Goal: Task Accomplishment & Management: Complete application form

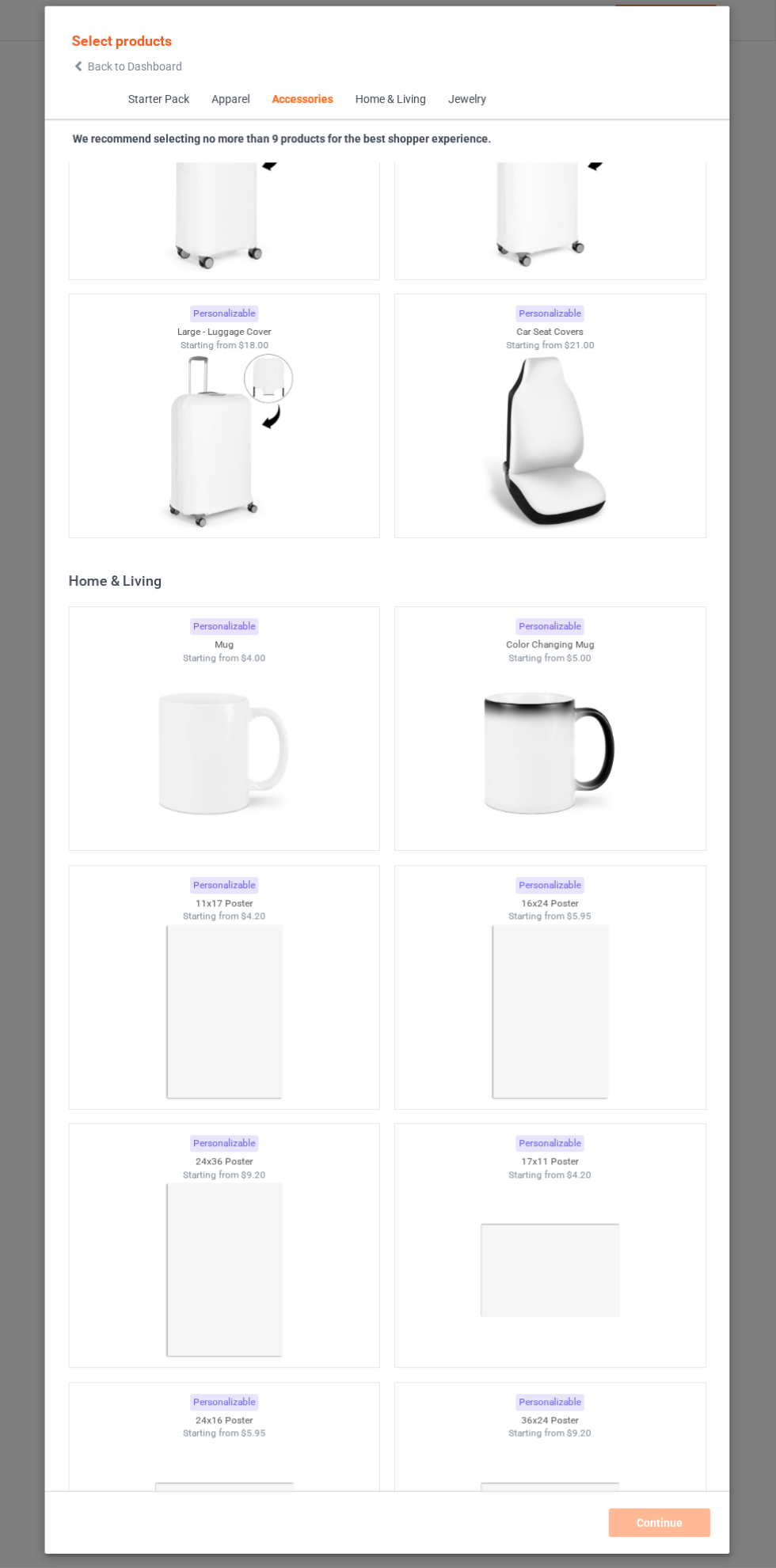
scroll to position [13437, 0]
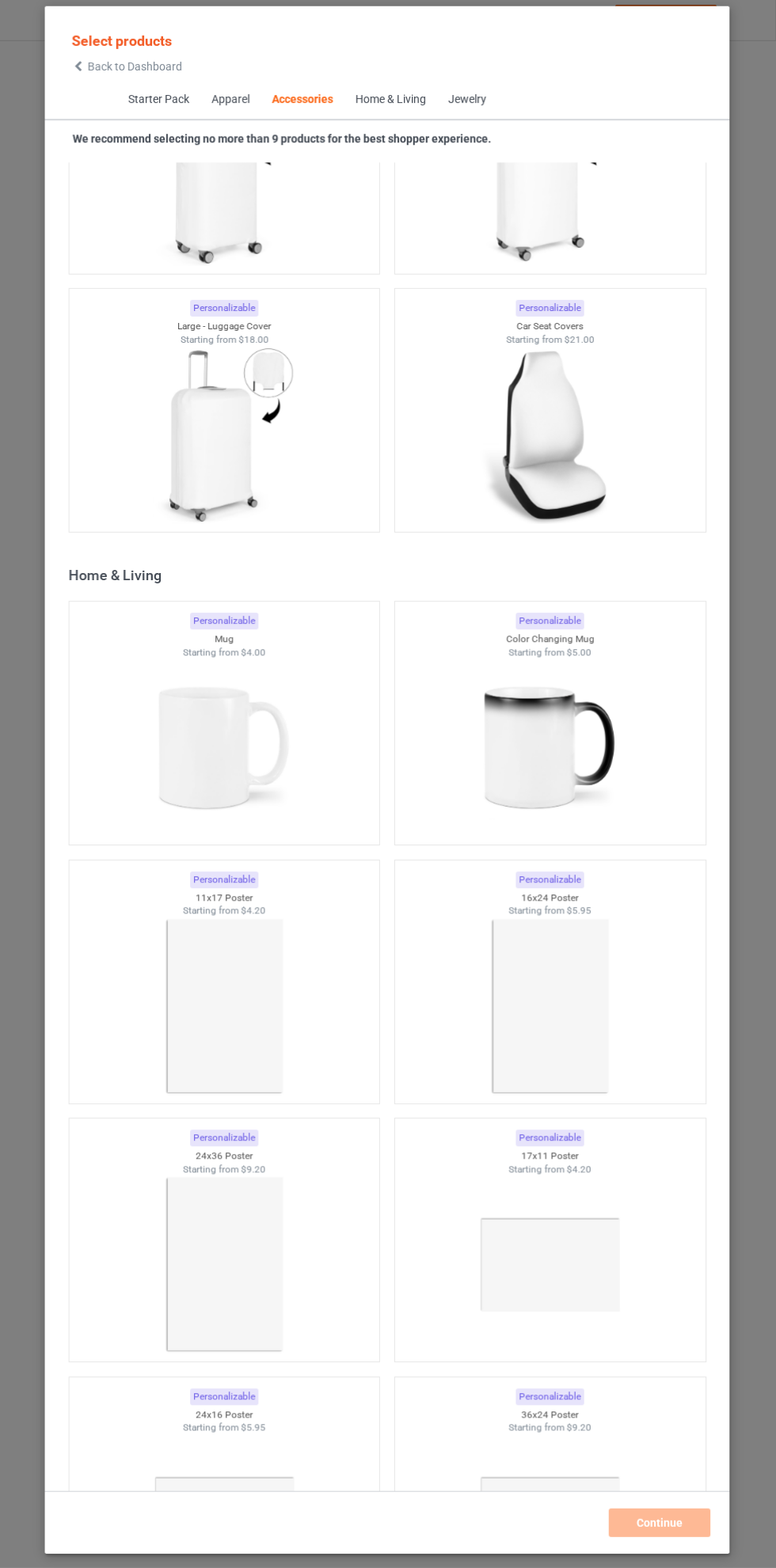
click at [216, 731] on img at bounding box center [225, 750] width 142 height 177
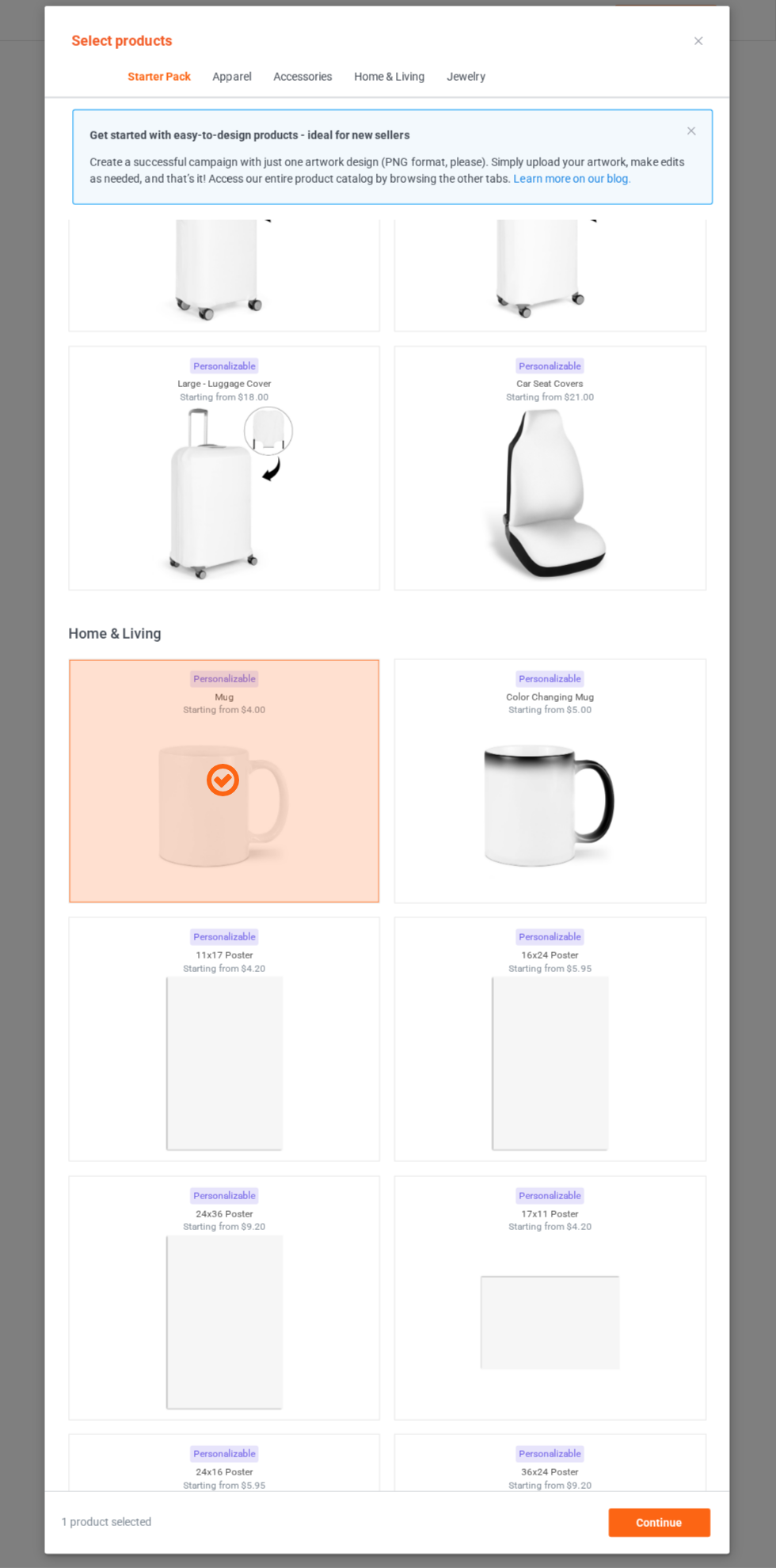
click at [543, 801] on img at bounding box center [550, 808] width 142 height 177
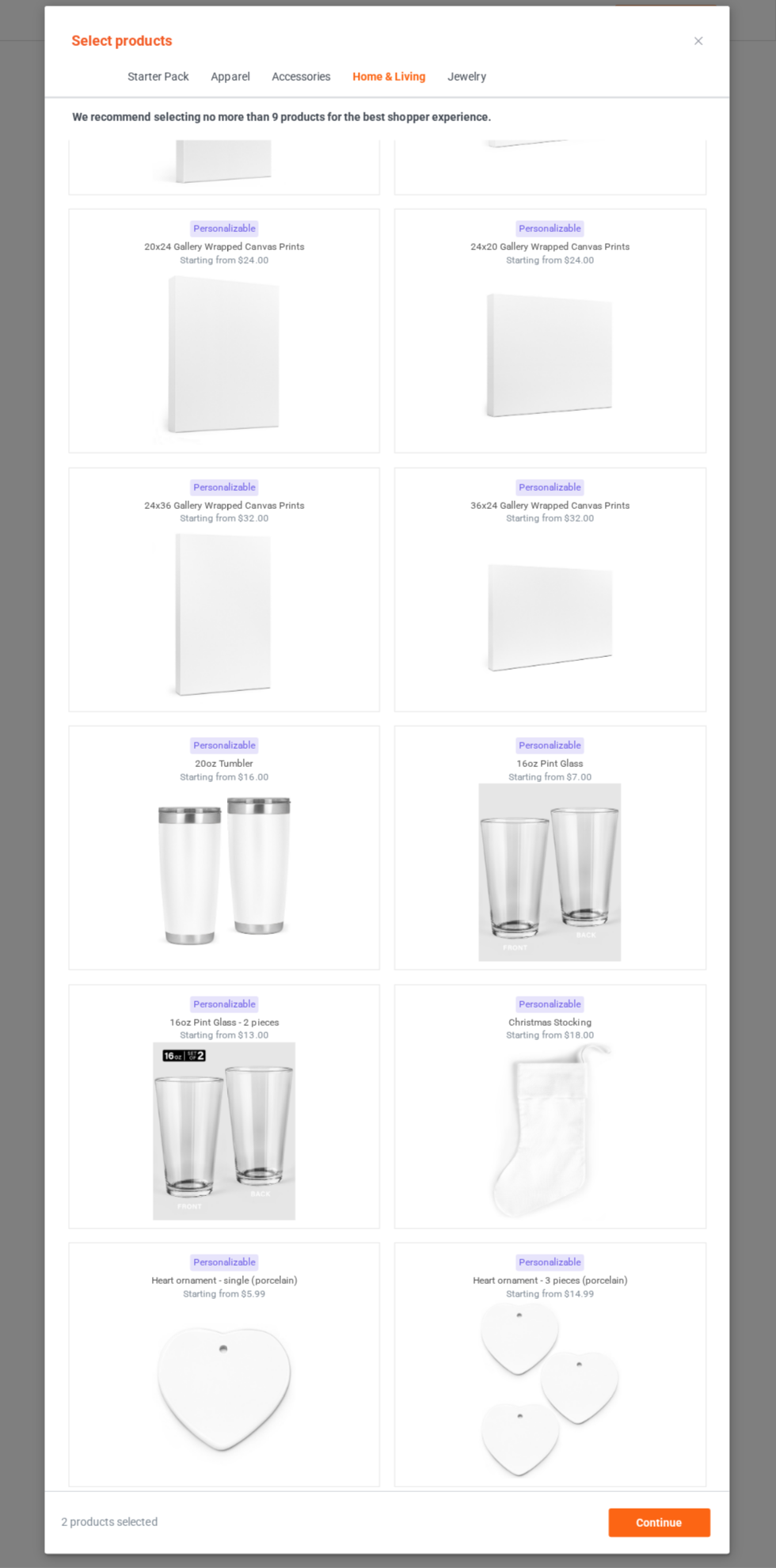
scroll to position [22575, 0]
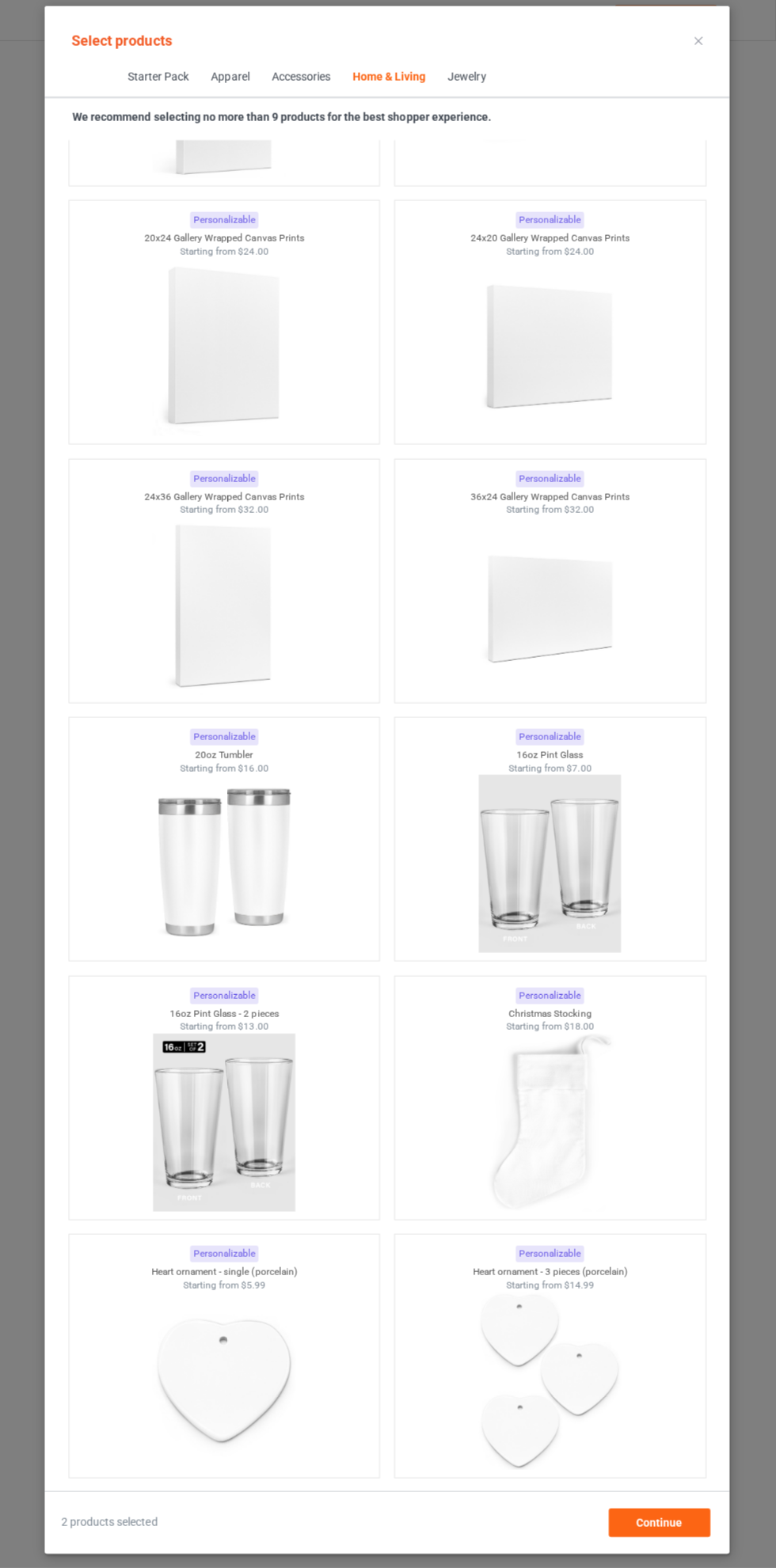
click at [235, 848] on img at bounding box center [225, 866] width 142 height 177
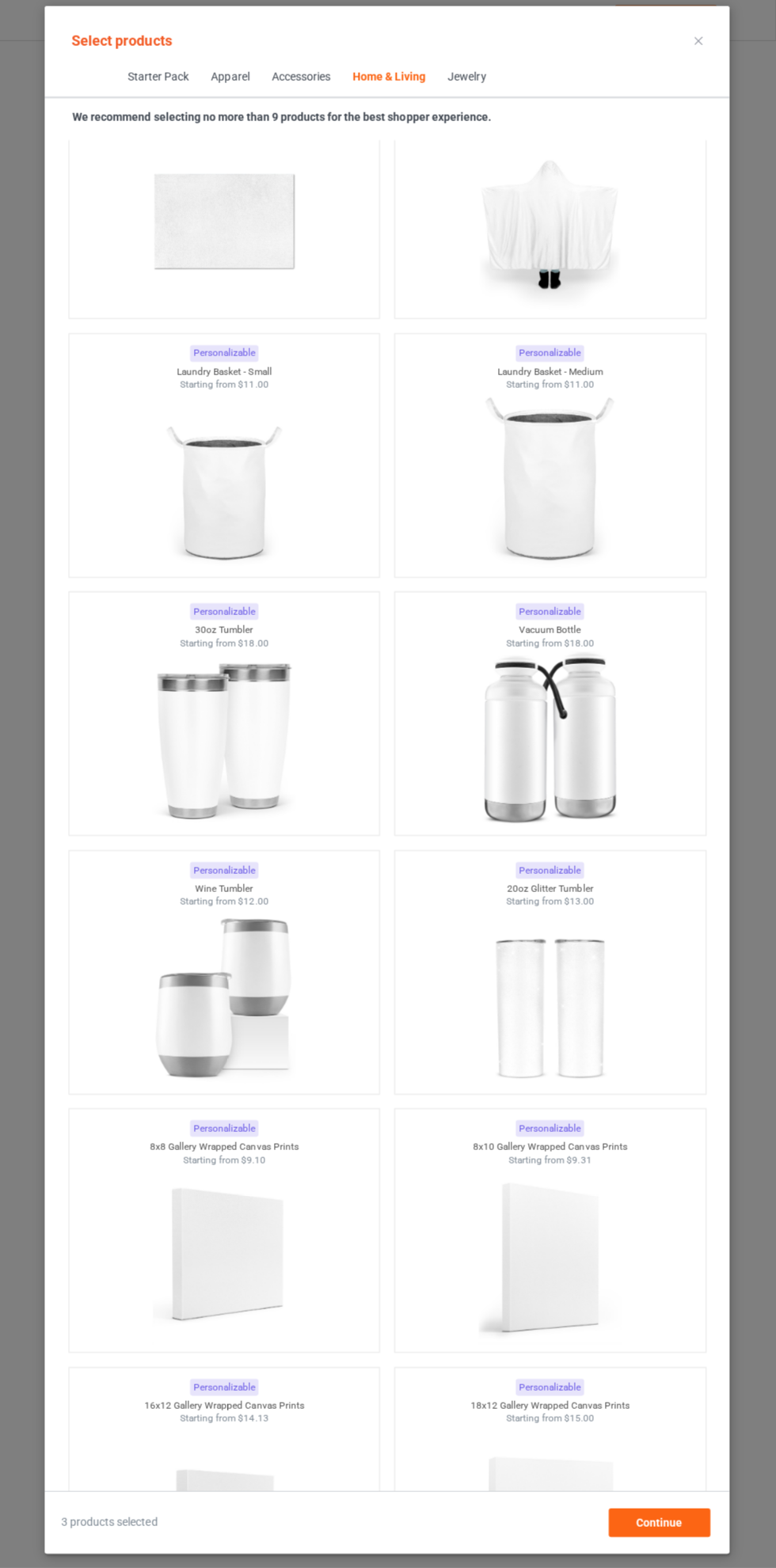
scroll to position [25800, 0]
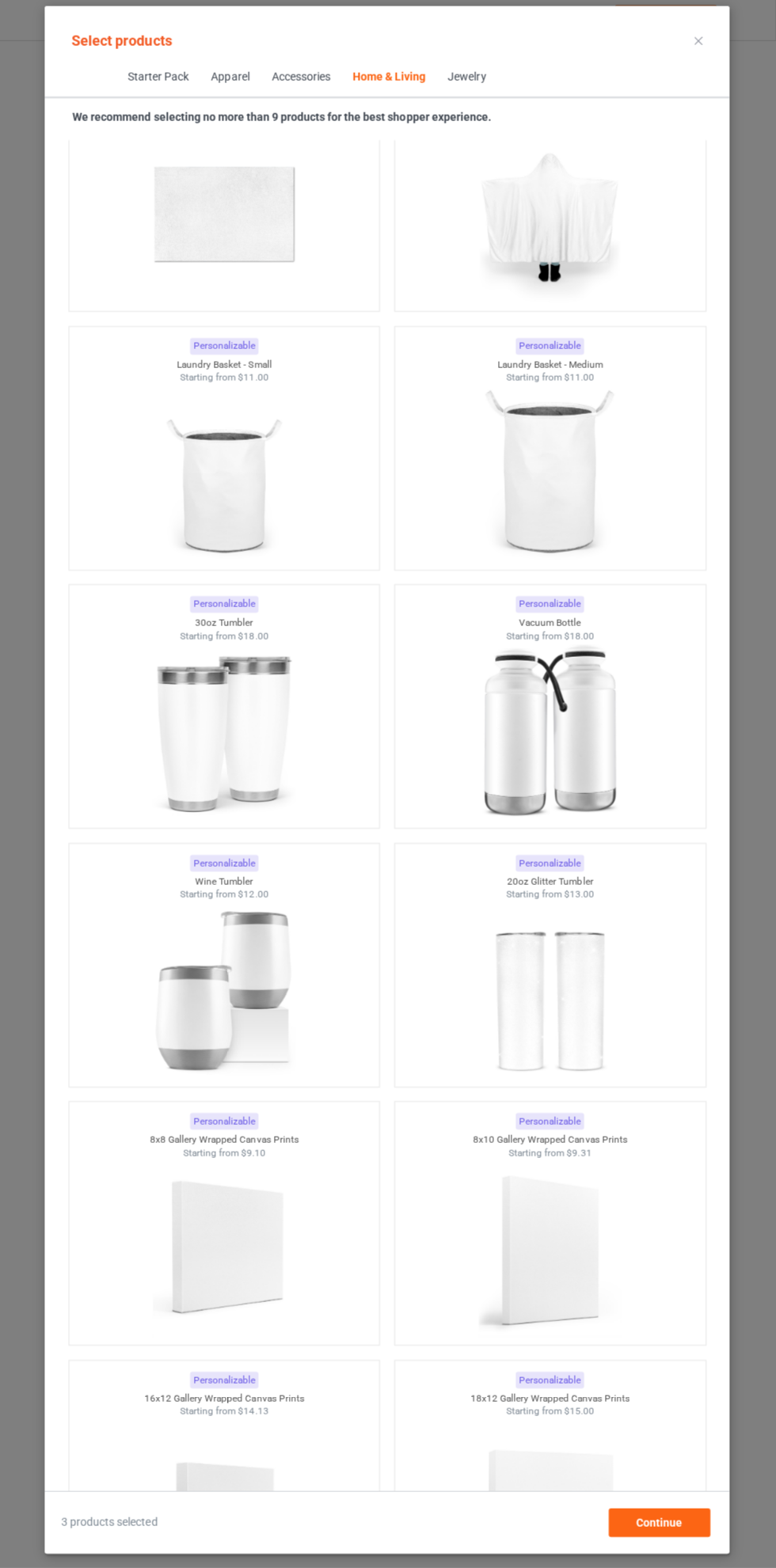
click at [247, 729] on img at bounding box center [225, 733] width 142 height 177
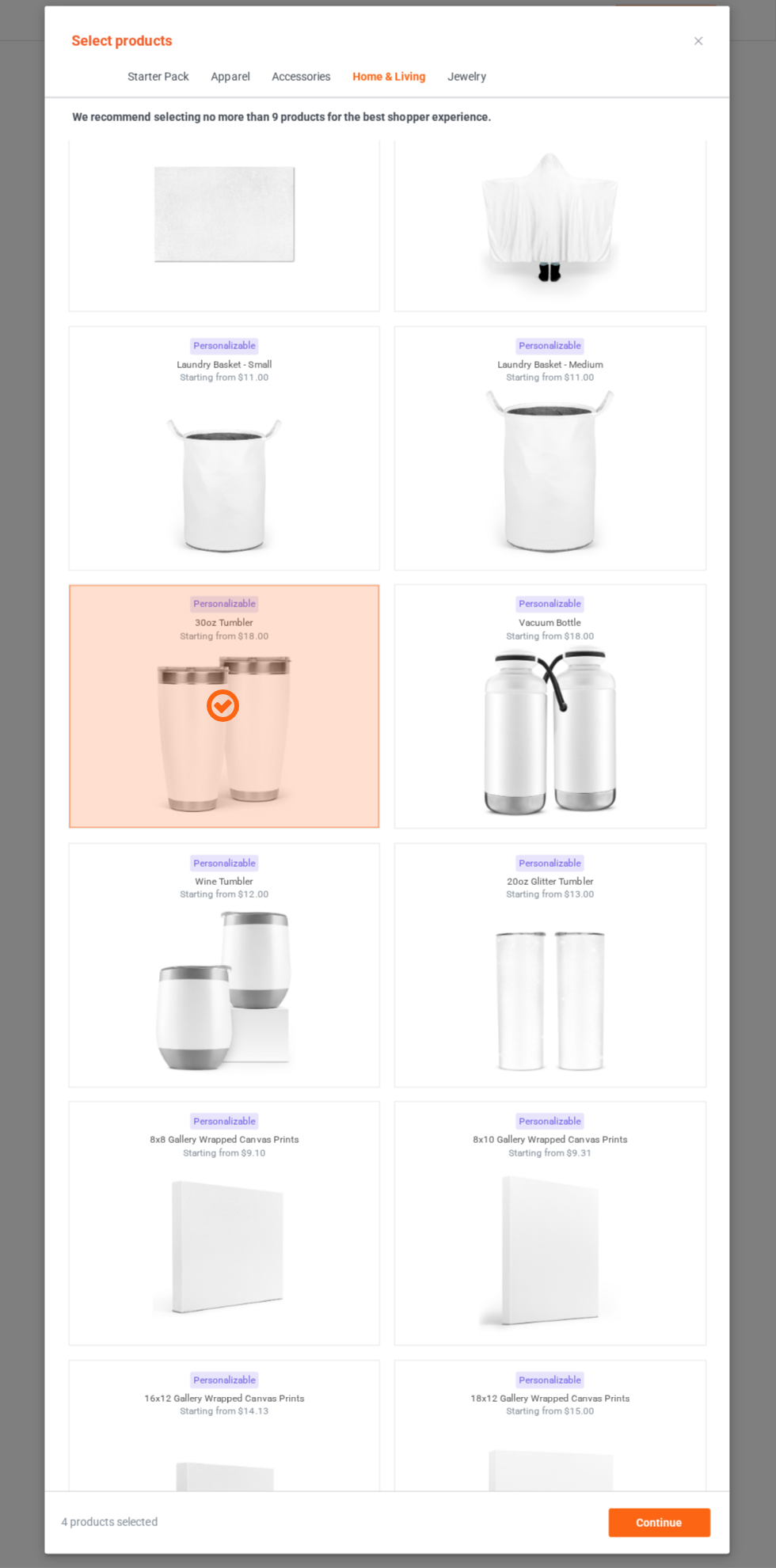
click at [562, 727] on img at bounding box center [550, 733] width 142 height 177
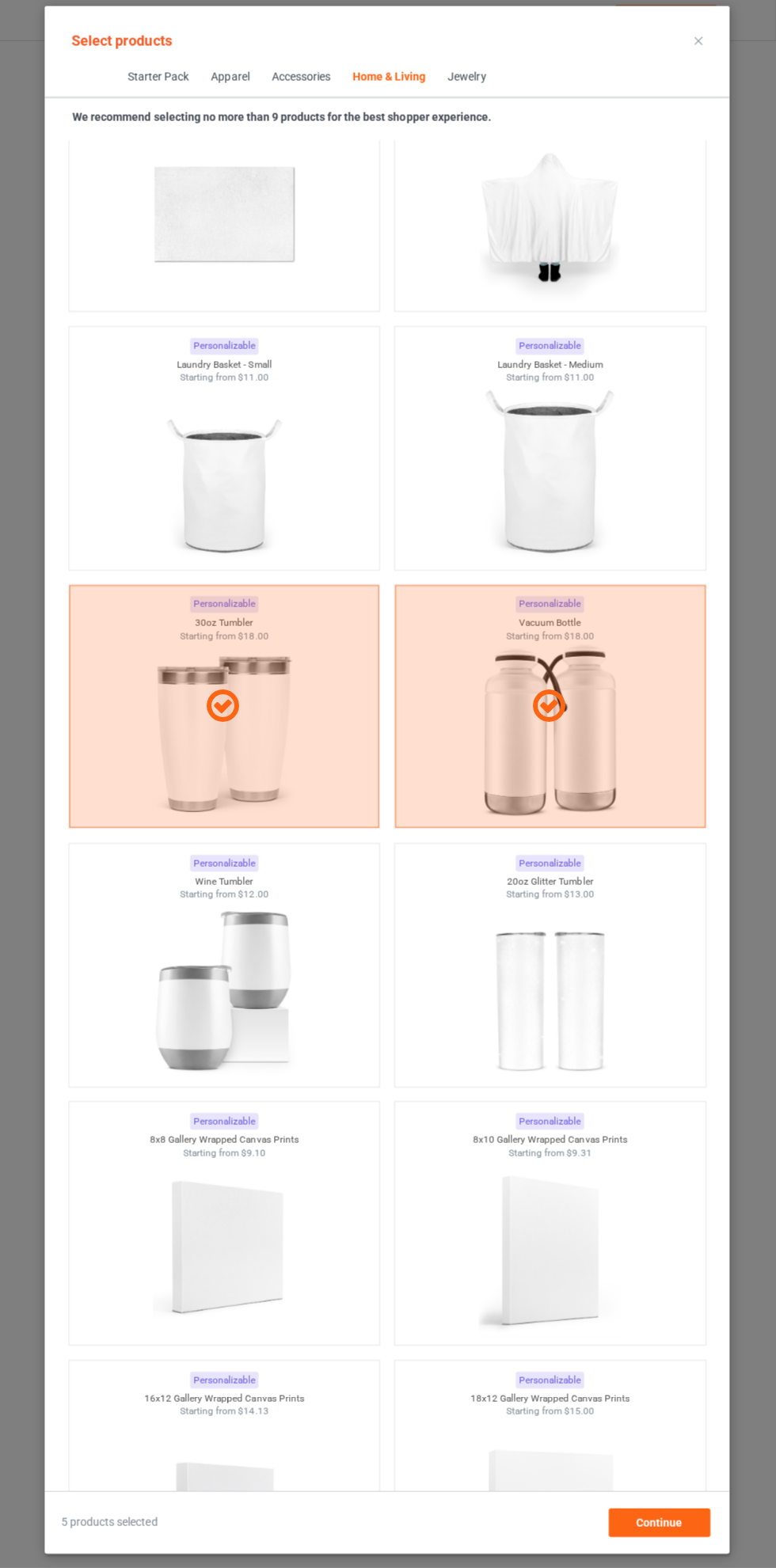
click at [226, 977] on img at bounding box center [225, 991] width 142 height 177
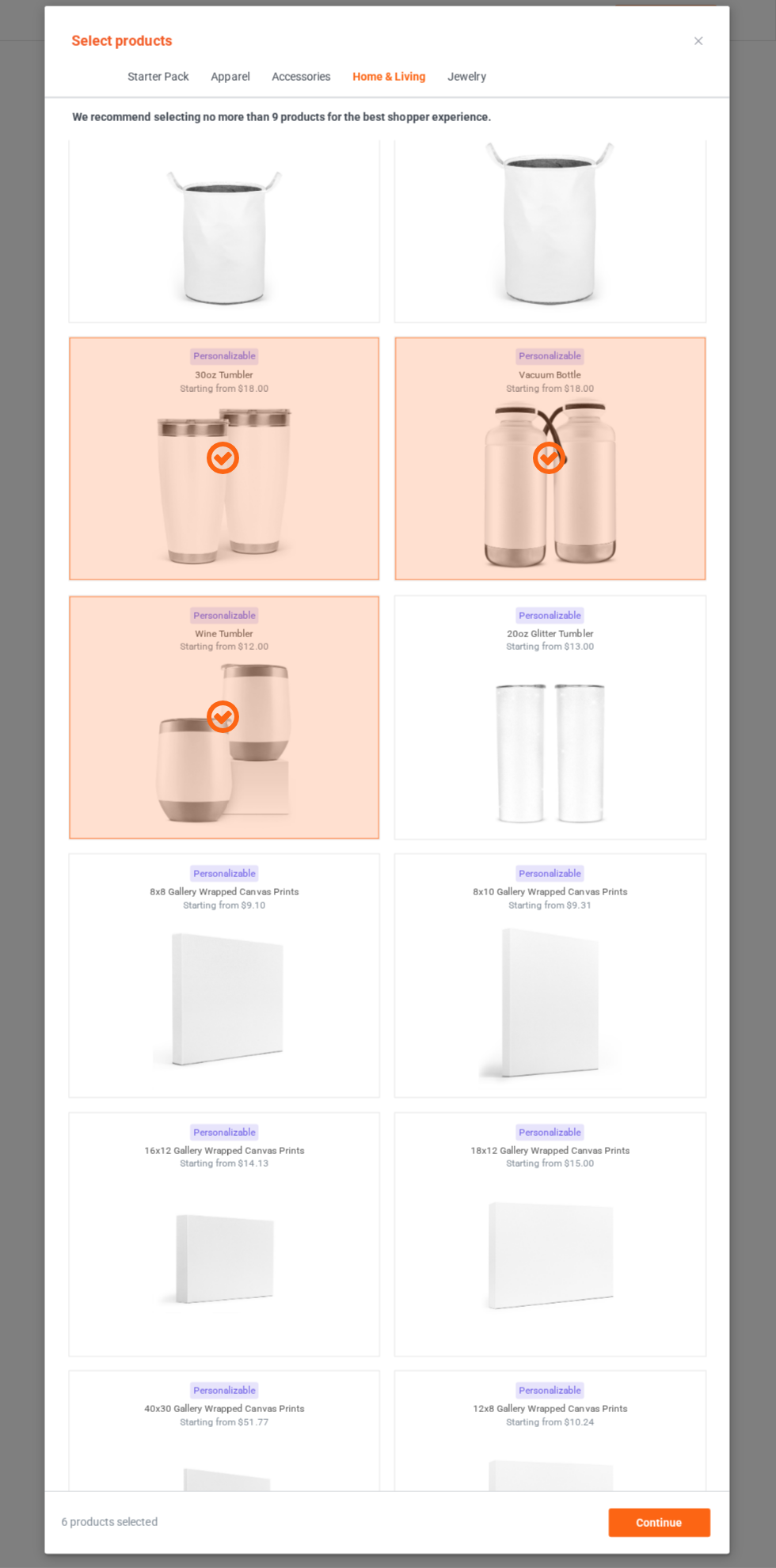
scroll to position [26029, 0]
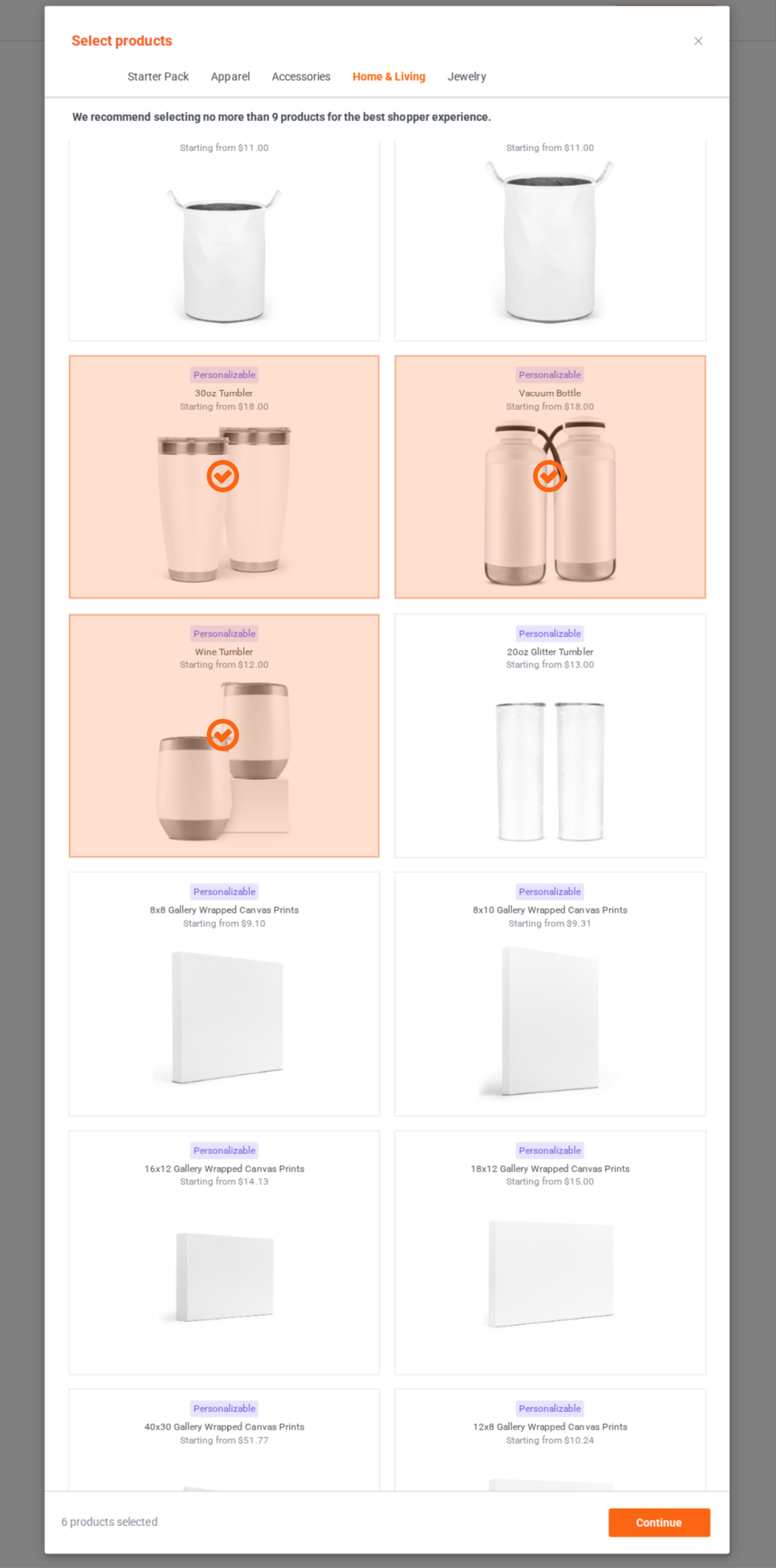
click at [698, 45] on icon at bounding box center [698, 45] width 8 height 8
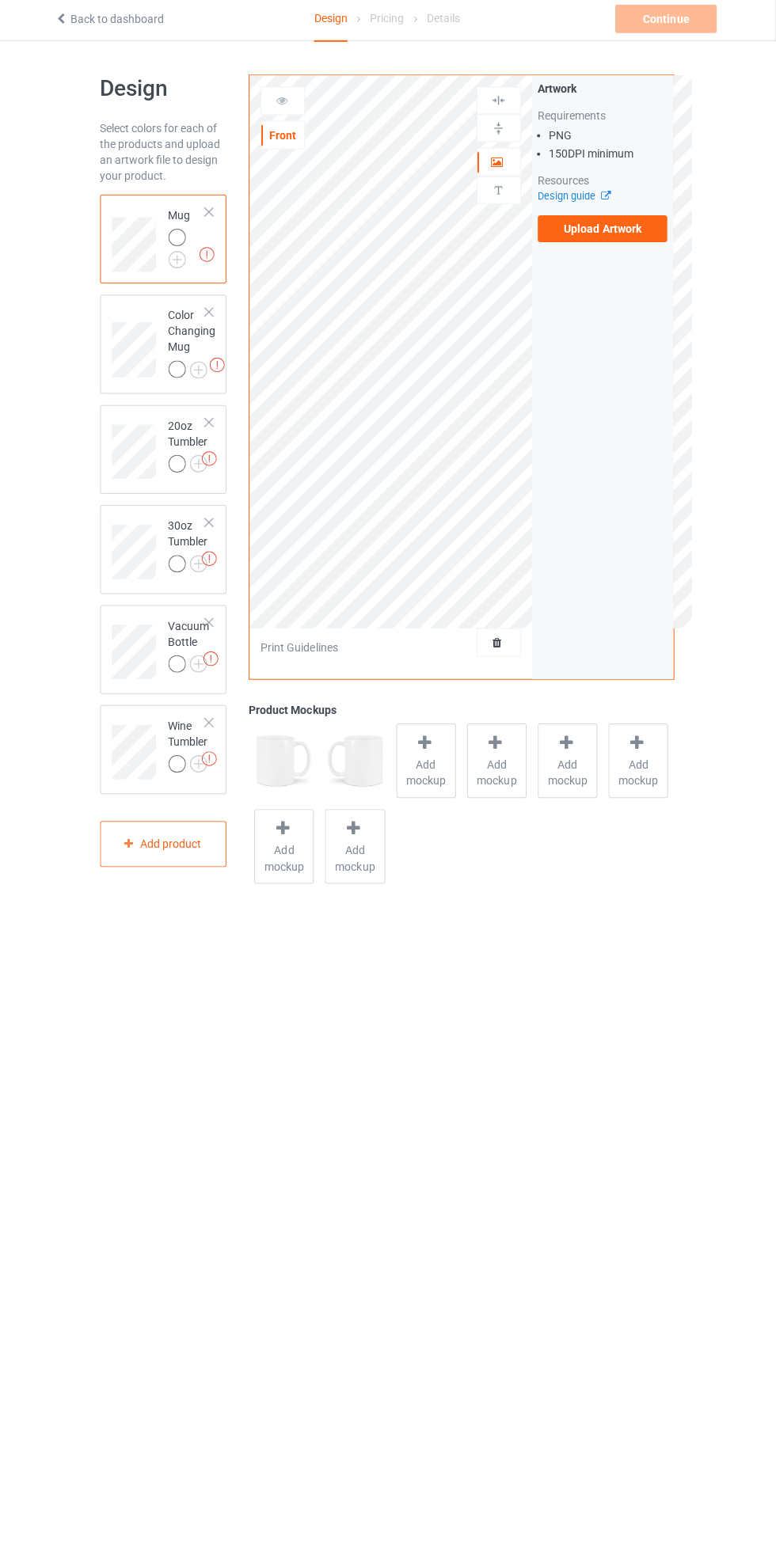
click at [612, 235] on label "Upload Artwork" at bounding box center [603, 233] width 130 height 27
click at [0, 0] on input "Upload Artwork" at bounding box center [0, 0] width 0 height 0
click at [0, 0] on img at bounding box center [0, 0] width 0 height 0
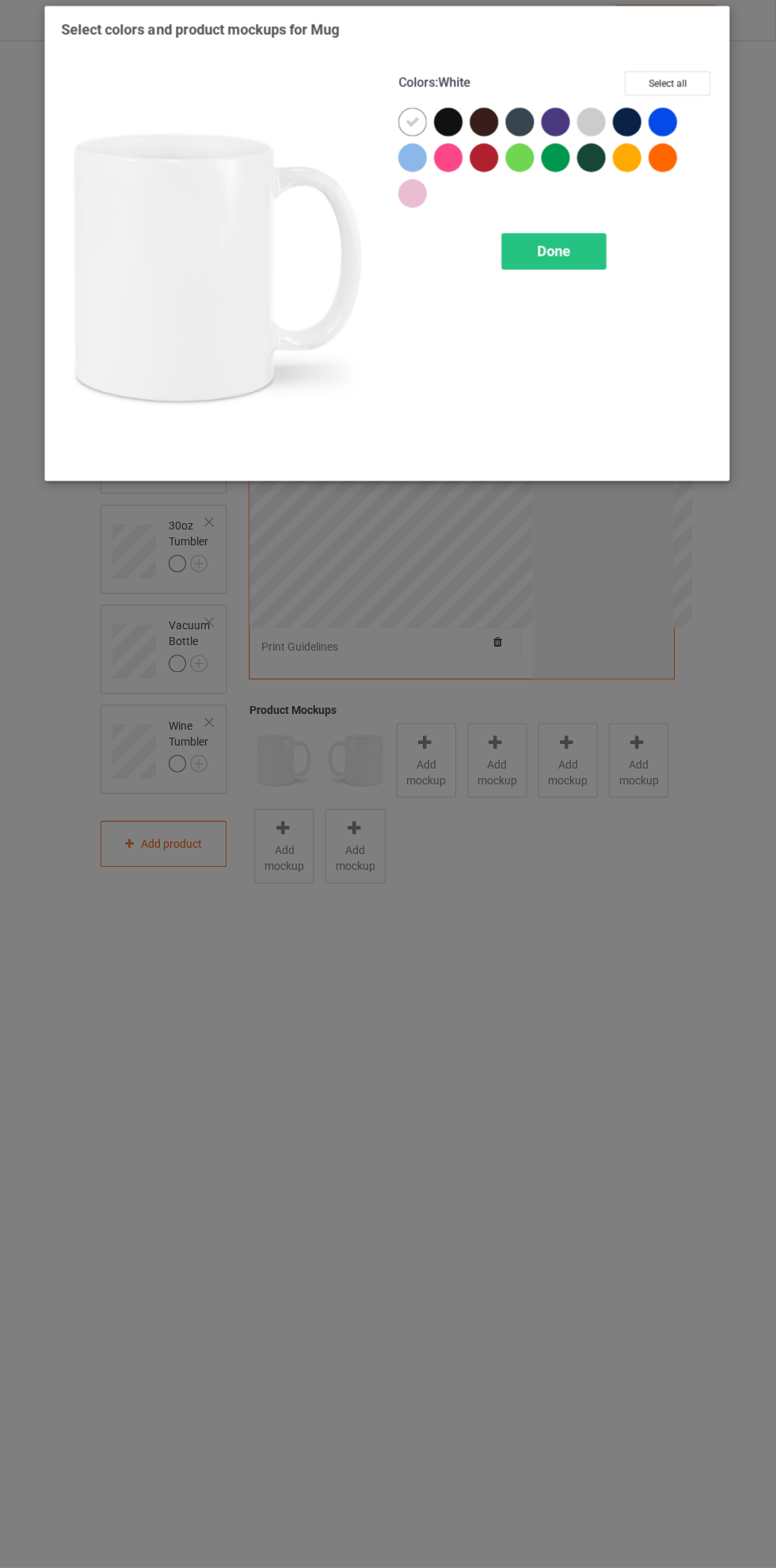
click at [449, 124] on div at bounding box center [448, 126] width 28 height 28
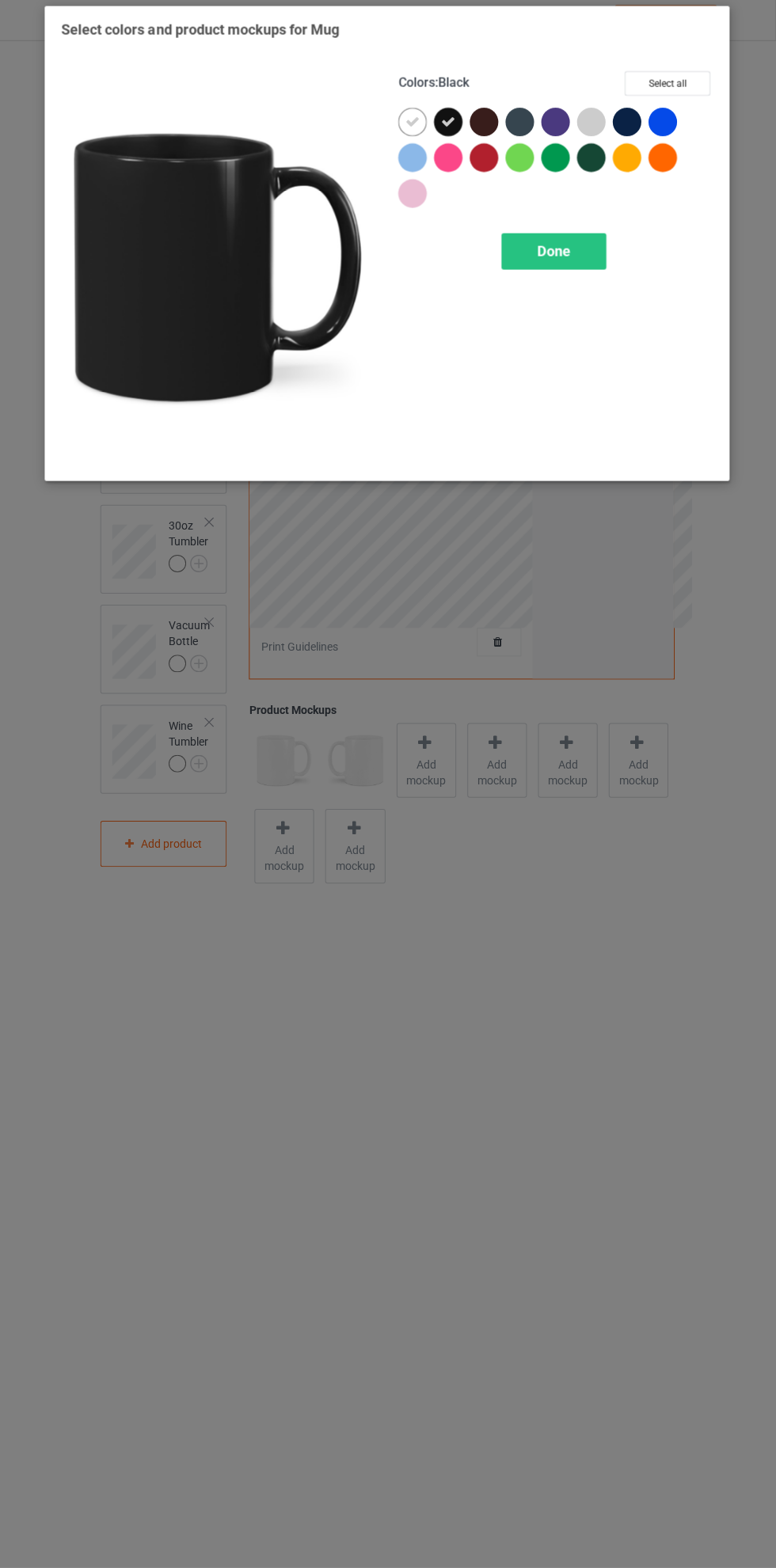
click at [407, 125] on icon at bounding box center [414, 127] width 15 height 15
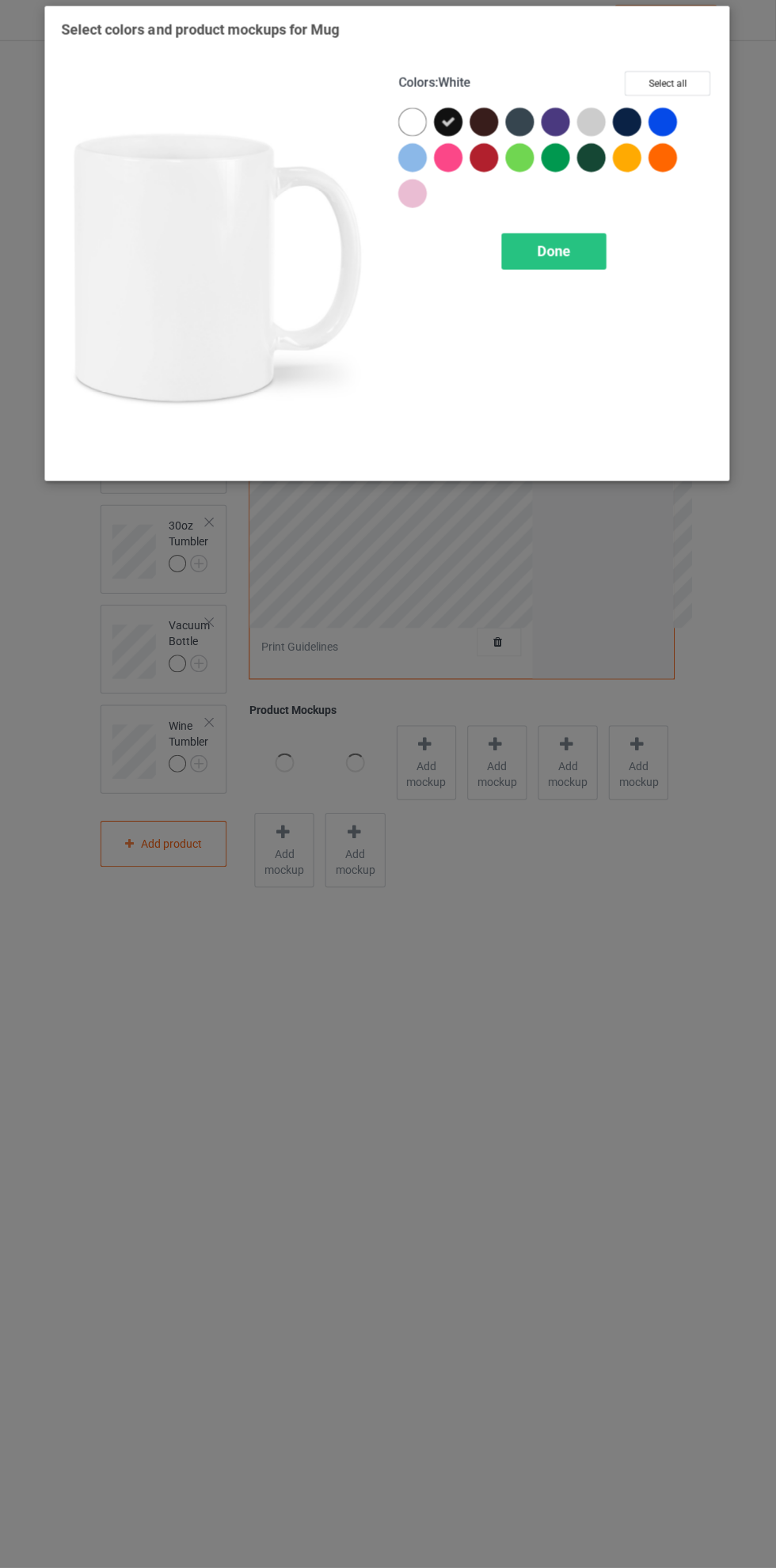
click at [553, 255] on span "Done" at bounding box center [554, 255] width 34 height 16
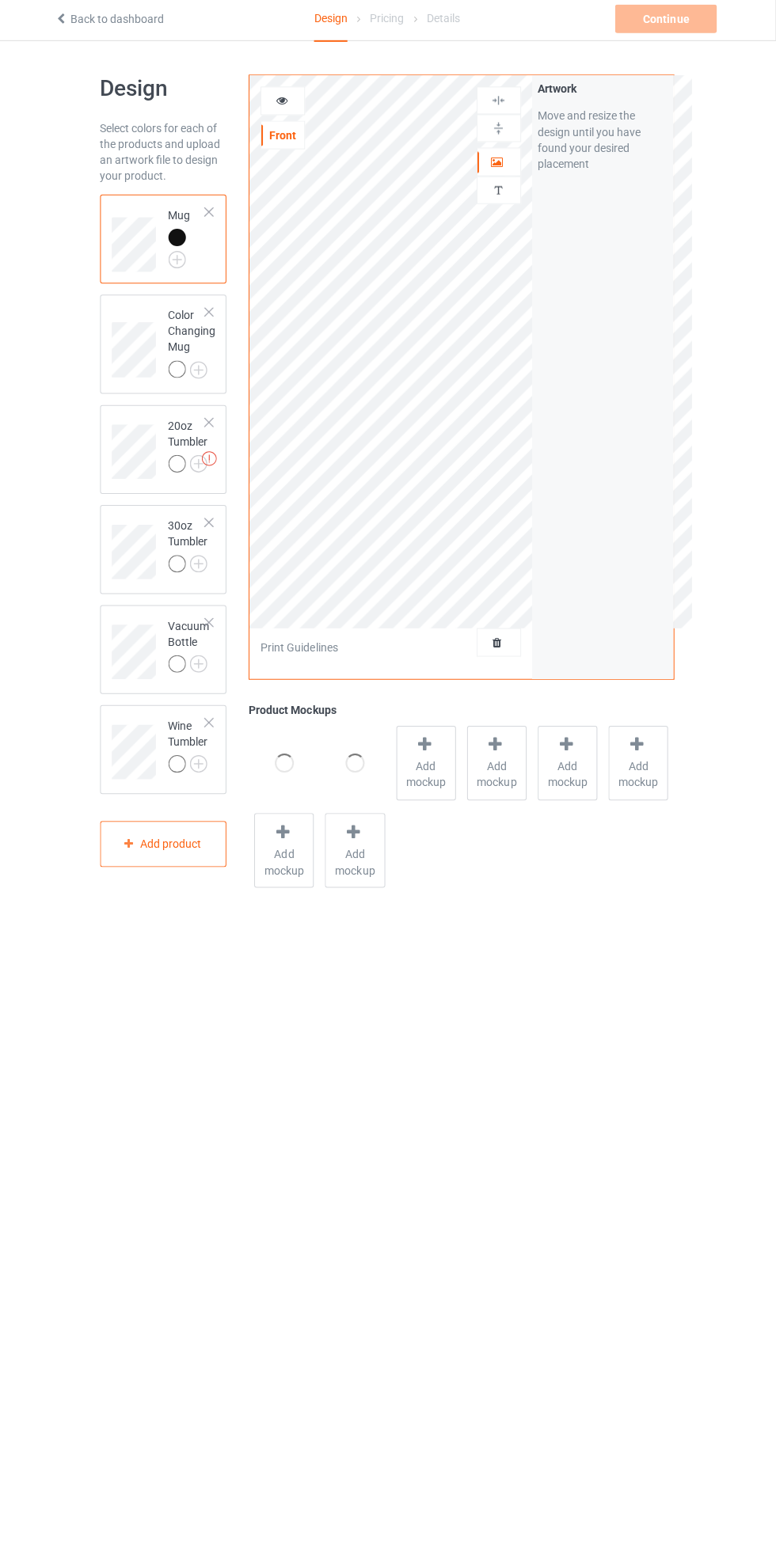
click at [0, 0] on img at bounding box center [0, 0] width 0 height 0
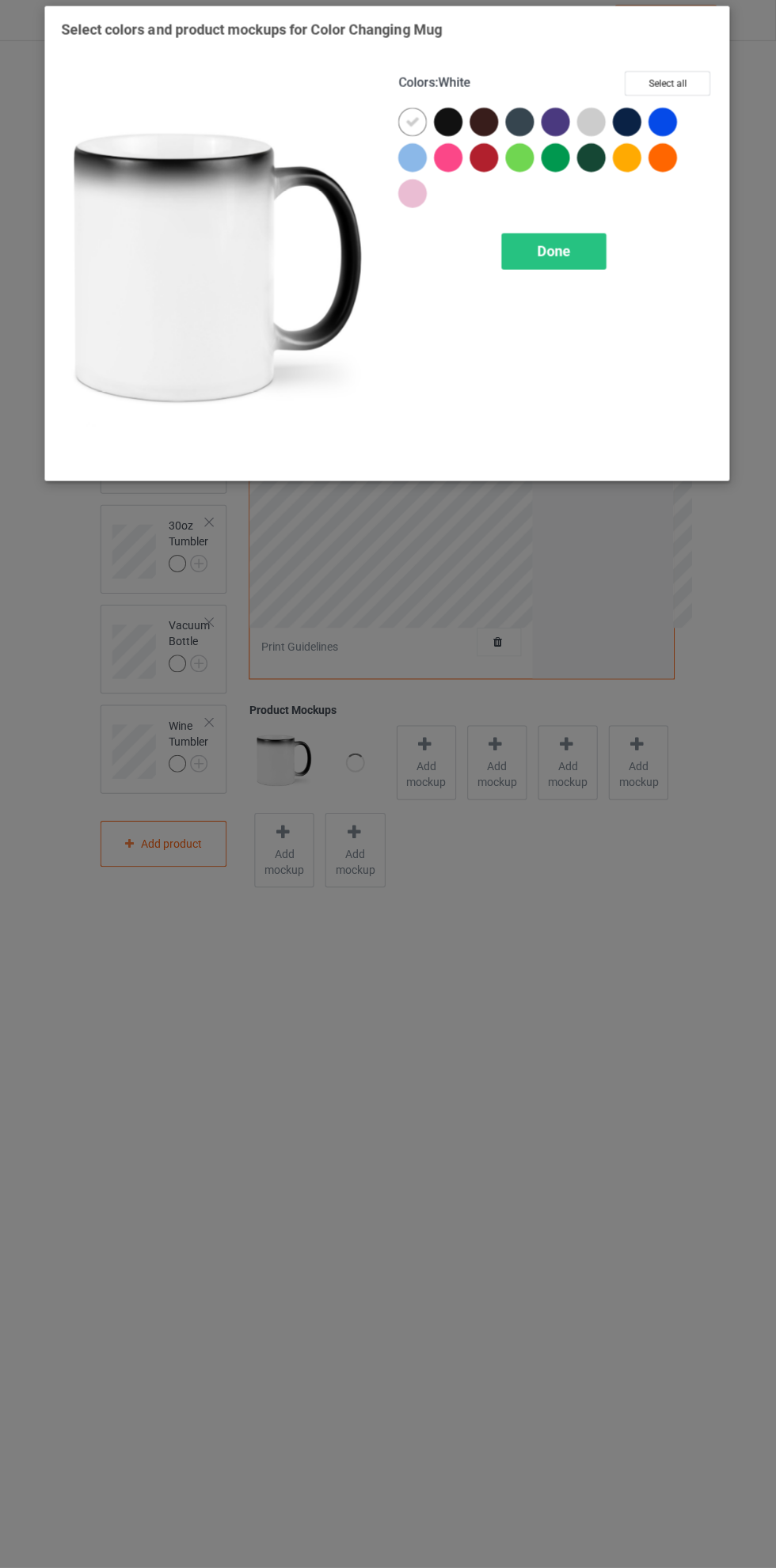
click at [447, 126] on div at bounding box center [448, 126] width 28 height 28
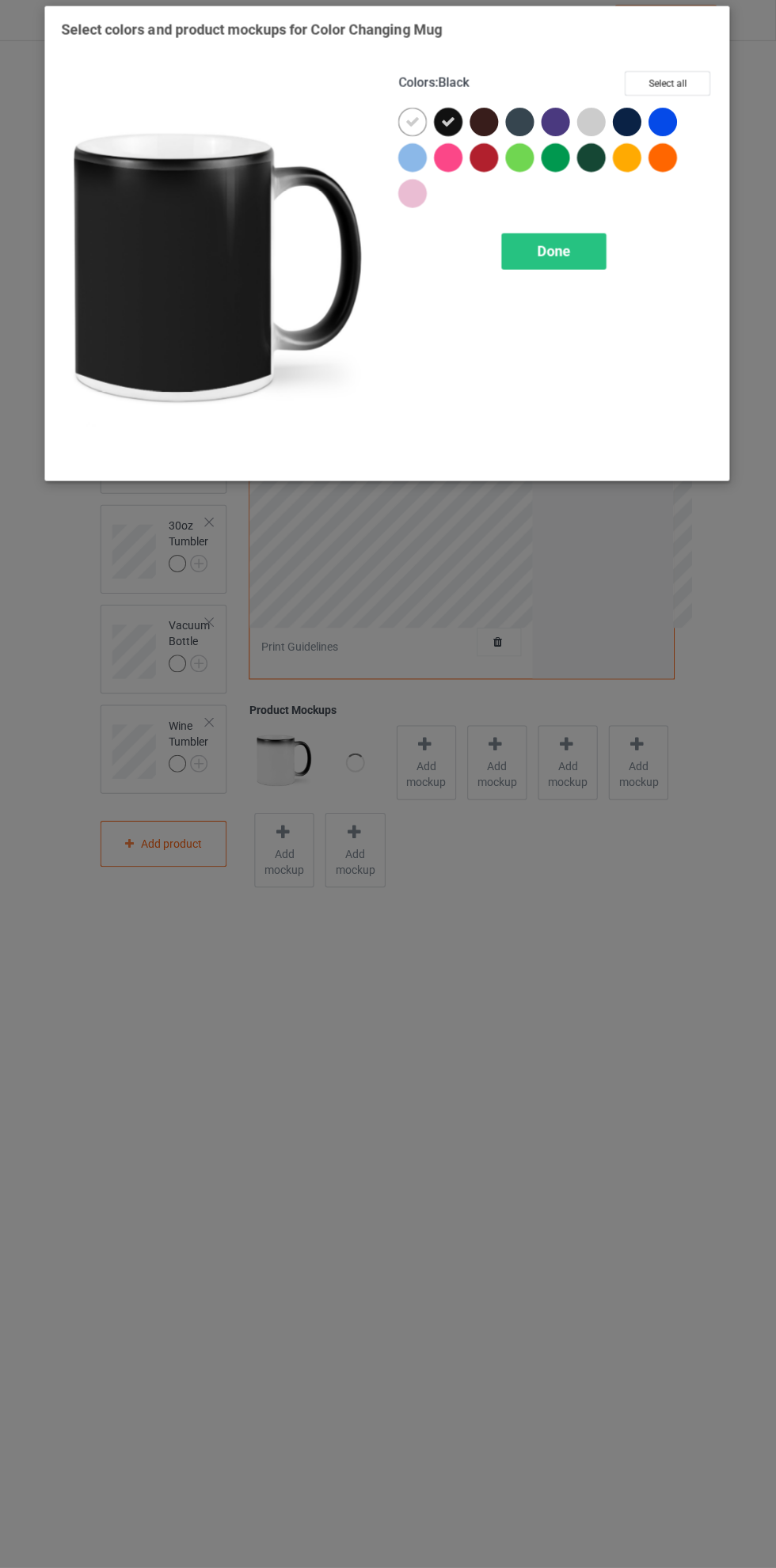
click at [407, 127] on icon at bounding box center [414, 127] width 15 height 15
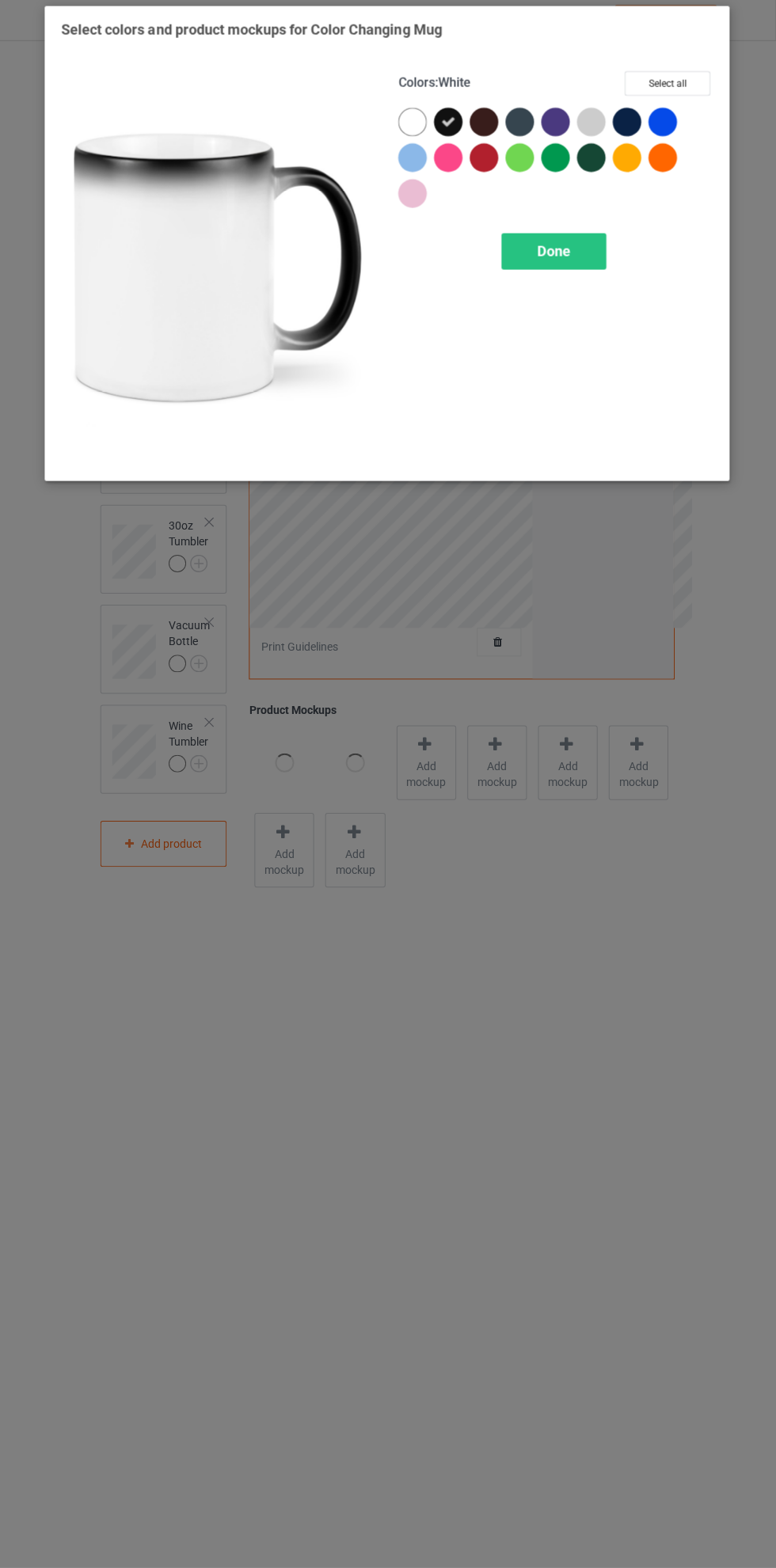
click at [558, 248] on span "Done" at bounding box center [554, 255] width 34 height 16
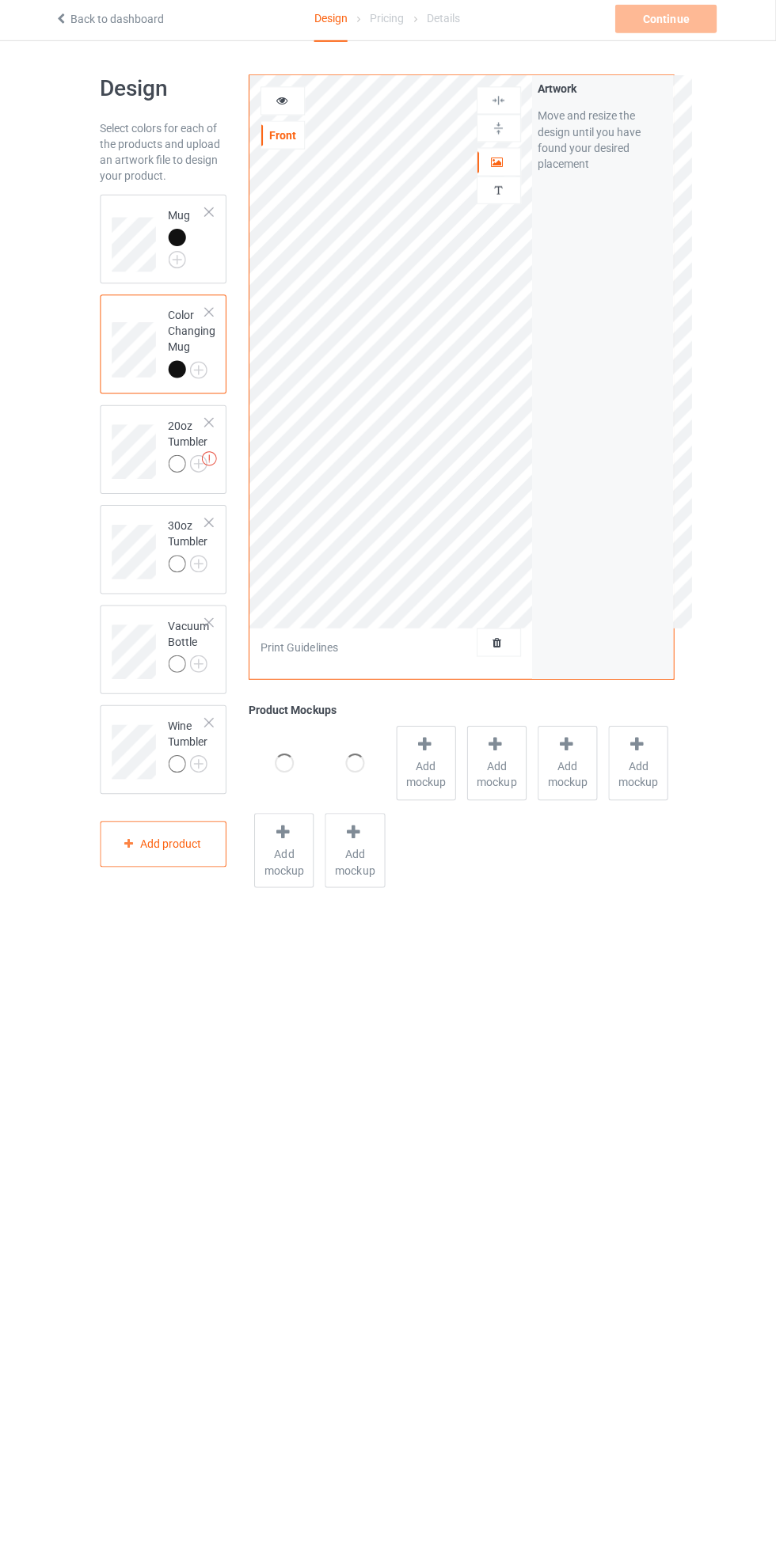
click at [208, 425] on div at bounding box center [211, 426] width 11 height 11
click at [0, 0] on img at bounding box center [0, 0] width 0 height 0
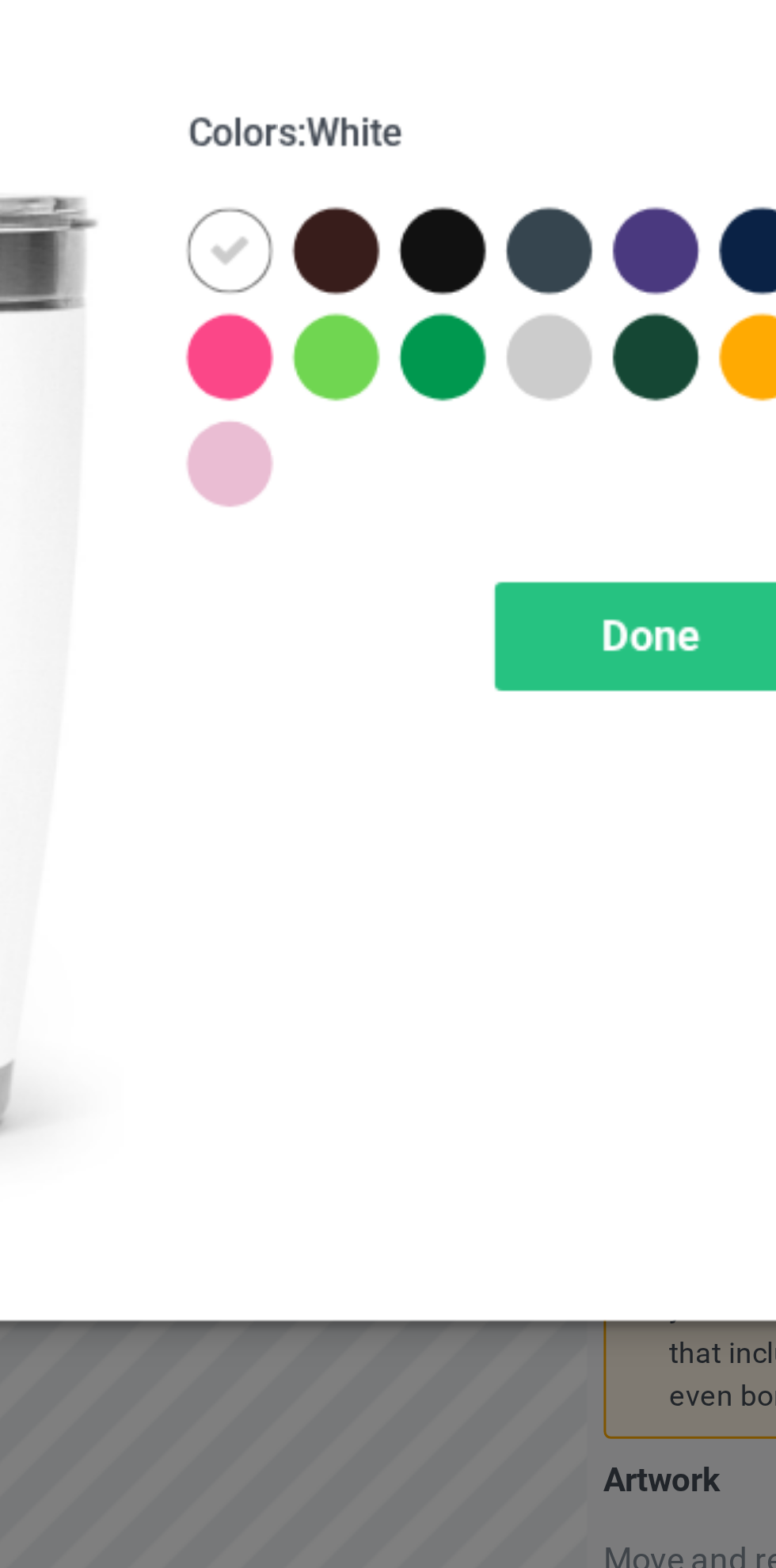
click at [482, 124] on div at bounding box center [484, 126] width 28 height 28
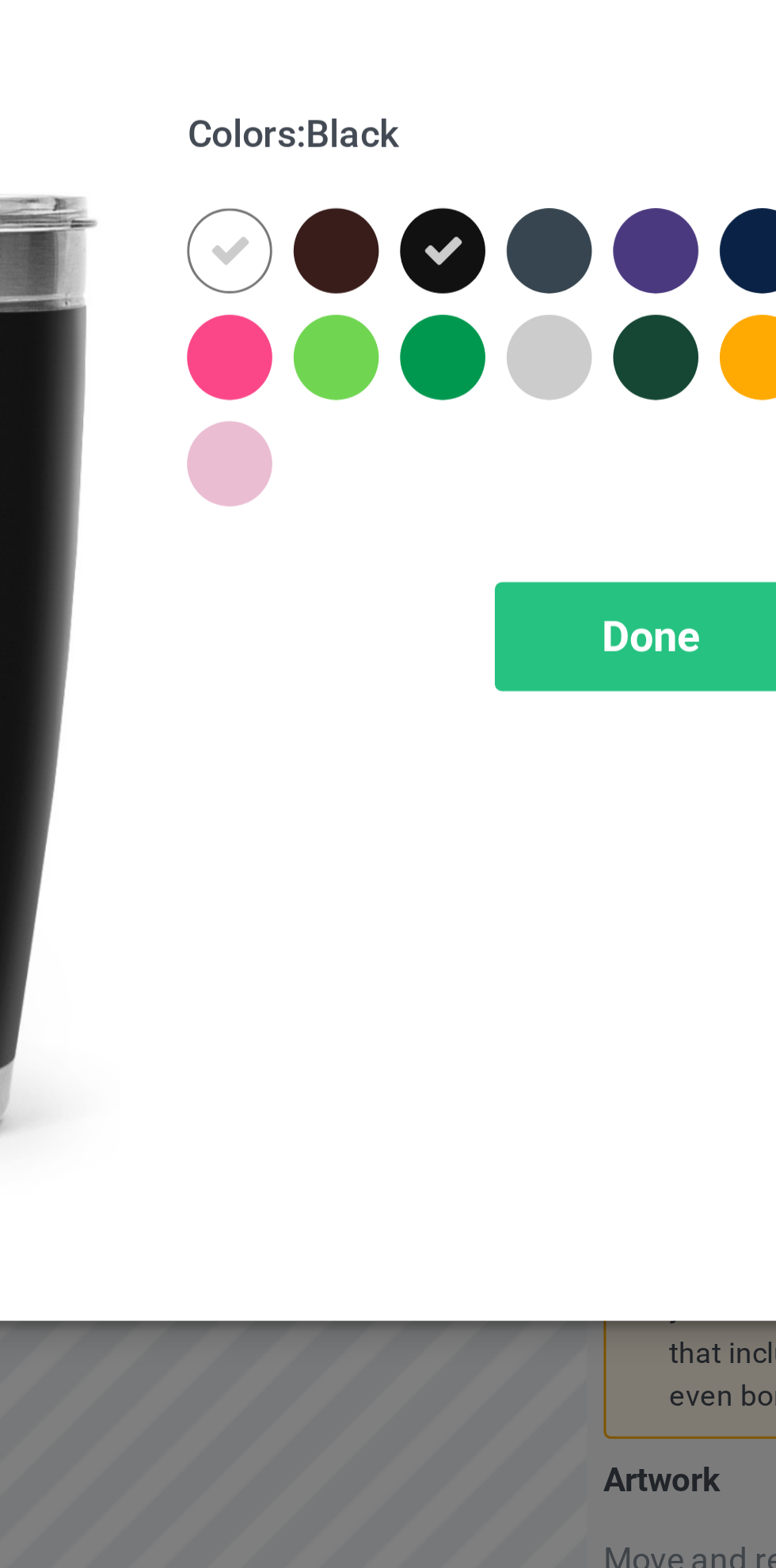
click at [412, 125] on icon at bounding box center [414, 127] width 15 height 15
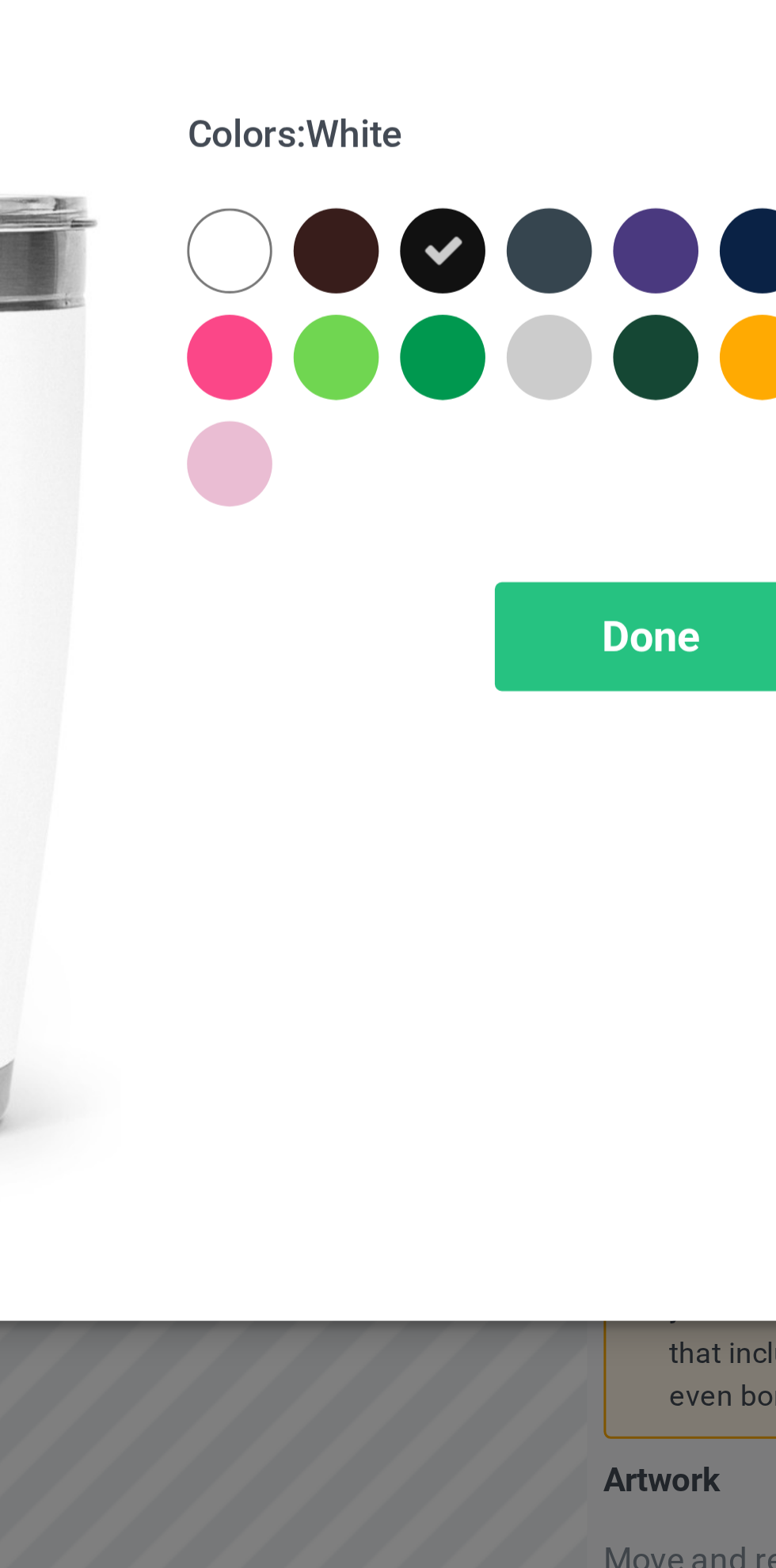
click at [543, 247] on span "Done" at bounding box center [554, 255] width 34 height 16
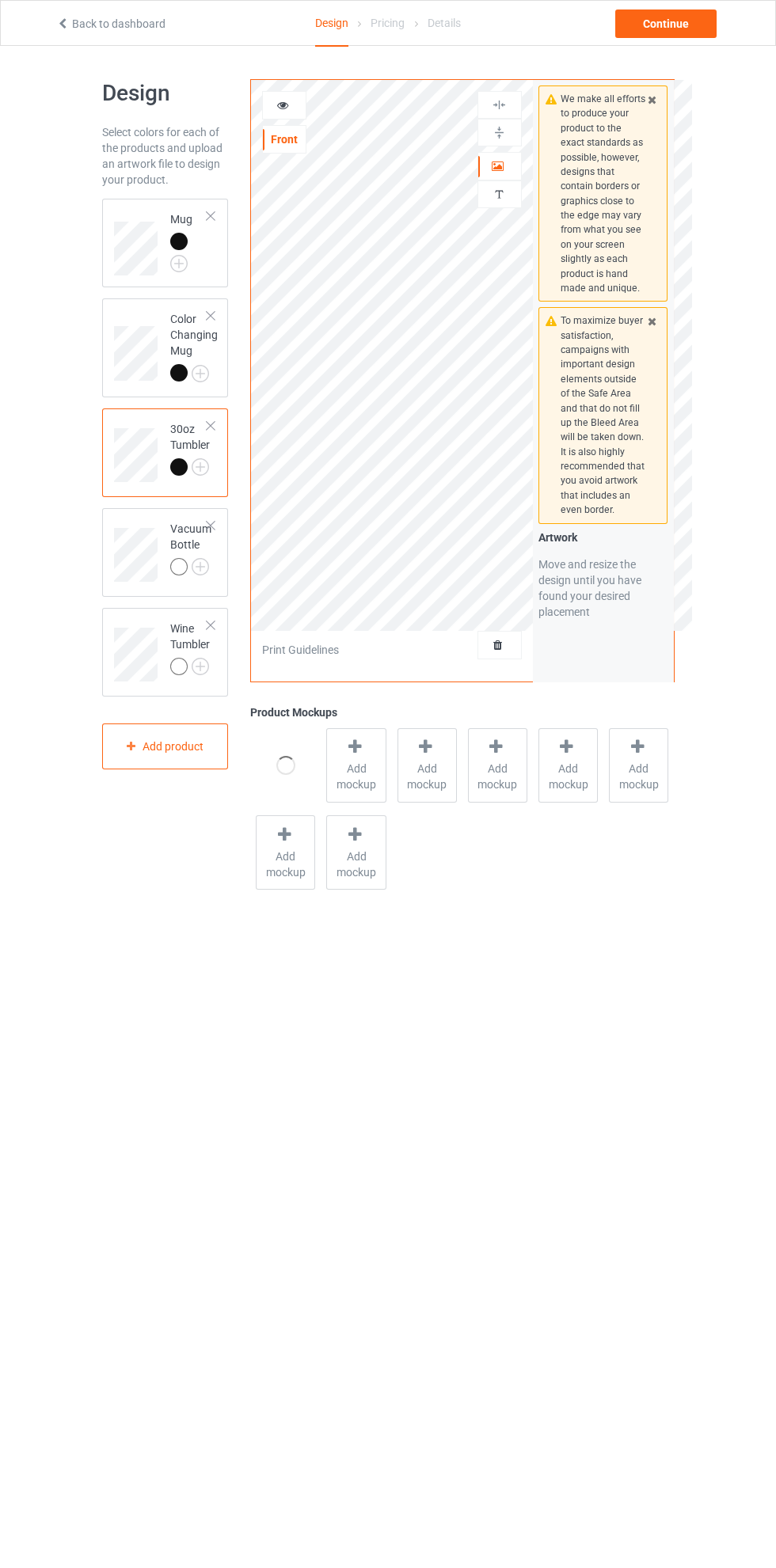
click at [0, 0] on img at bounding box center [0, 0] width 0 height 0
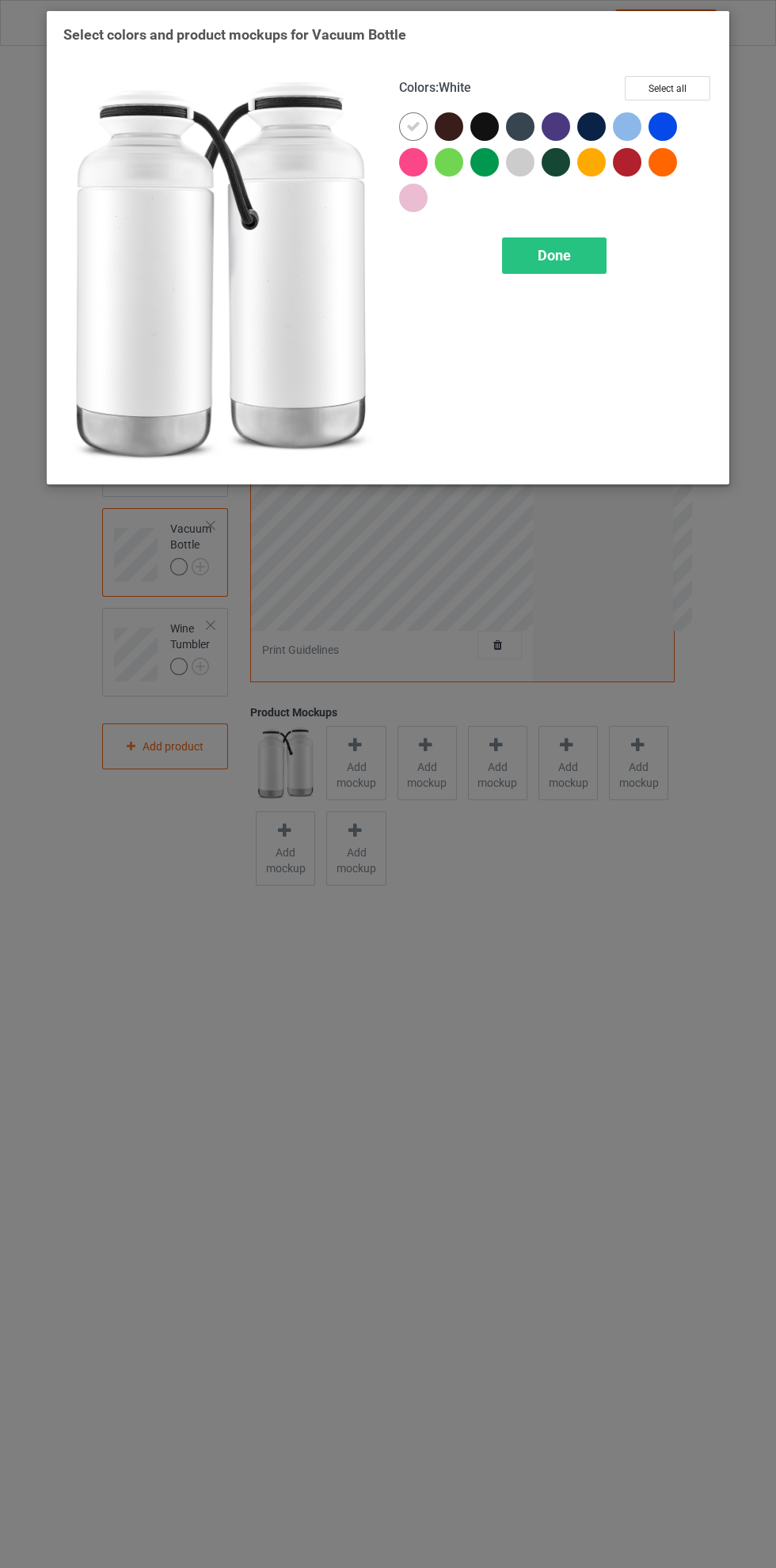
click at [480, 122] on div at bounding box center [484, 126] width 28 height 28
click at [413, 126] on icon at bounding box center [414, 127] width 15 height 15
click at [555, 255] on span "Done" at bounding box center [554, 255] width 34 height 16
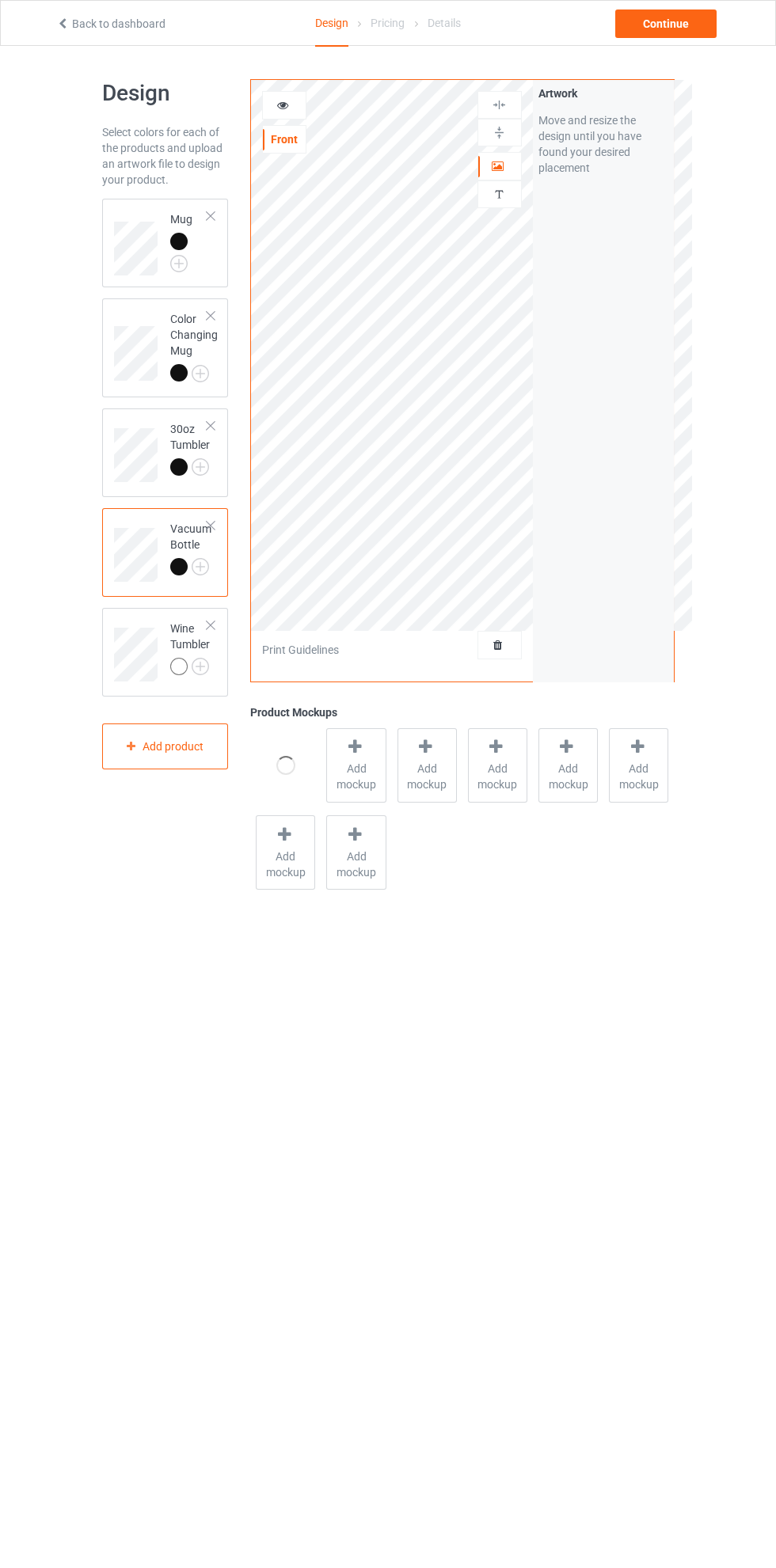
click at [0, 0] on img at bounding box center [0, 0] width 0 height 0
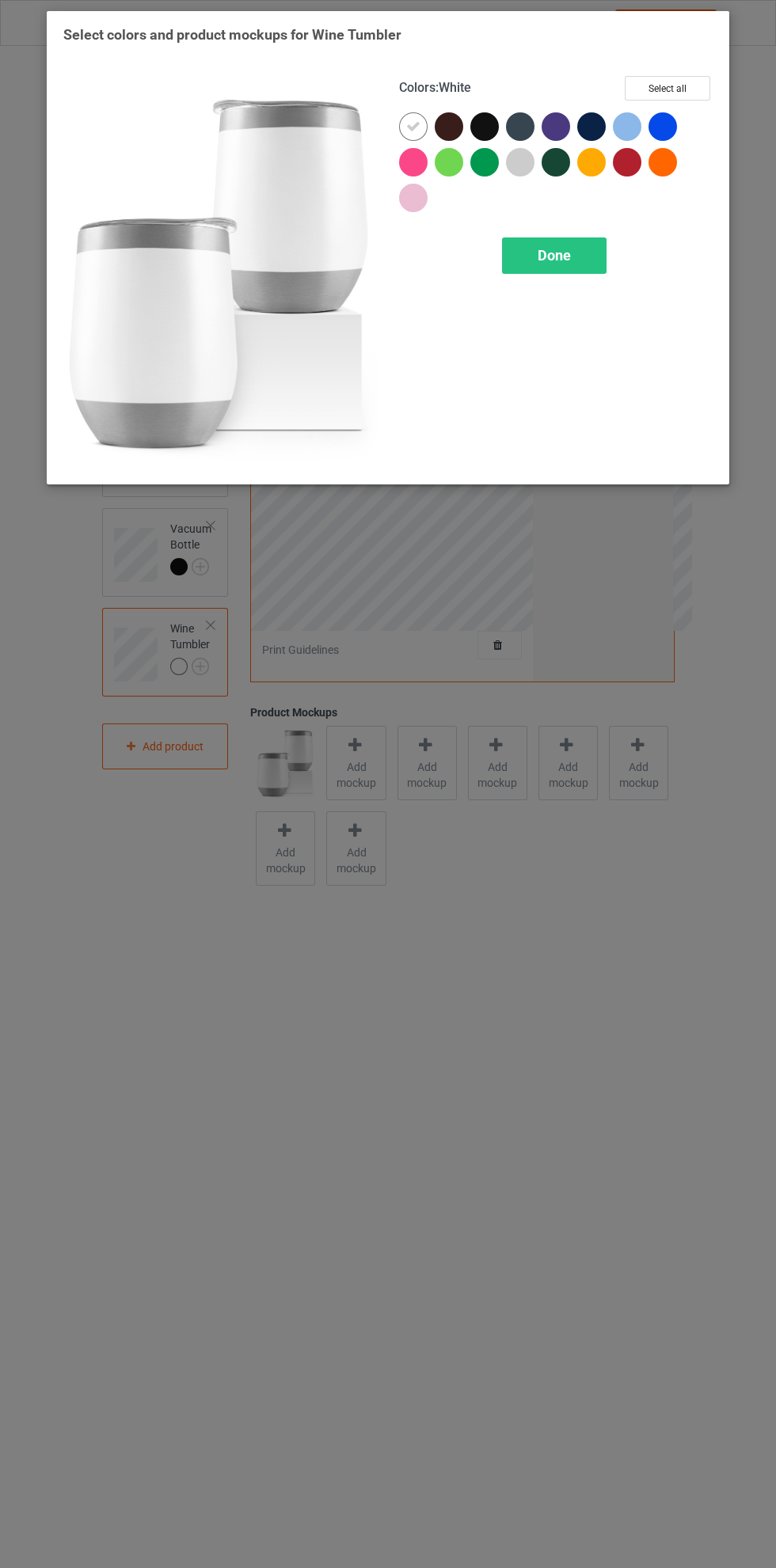
click at [483, 120] on div at bounding box center [484, 126] width 28 height 28
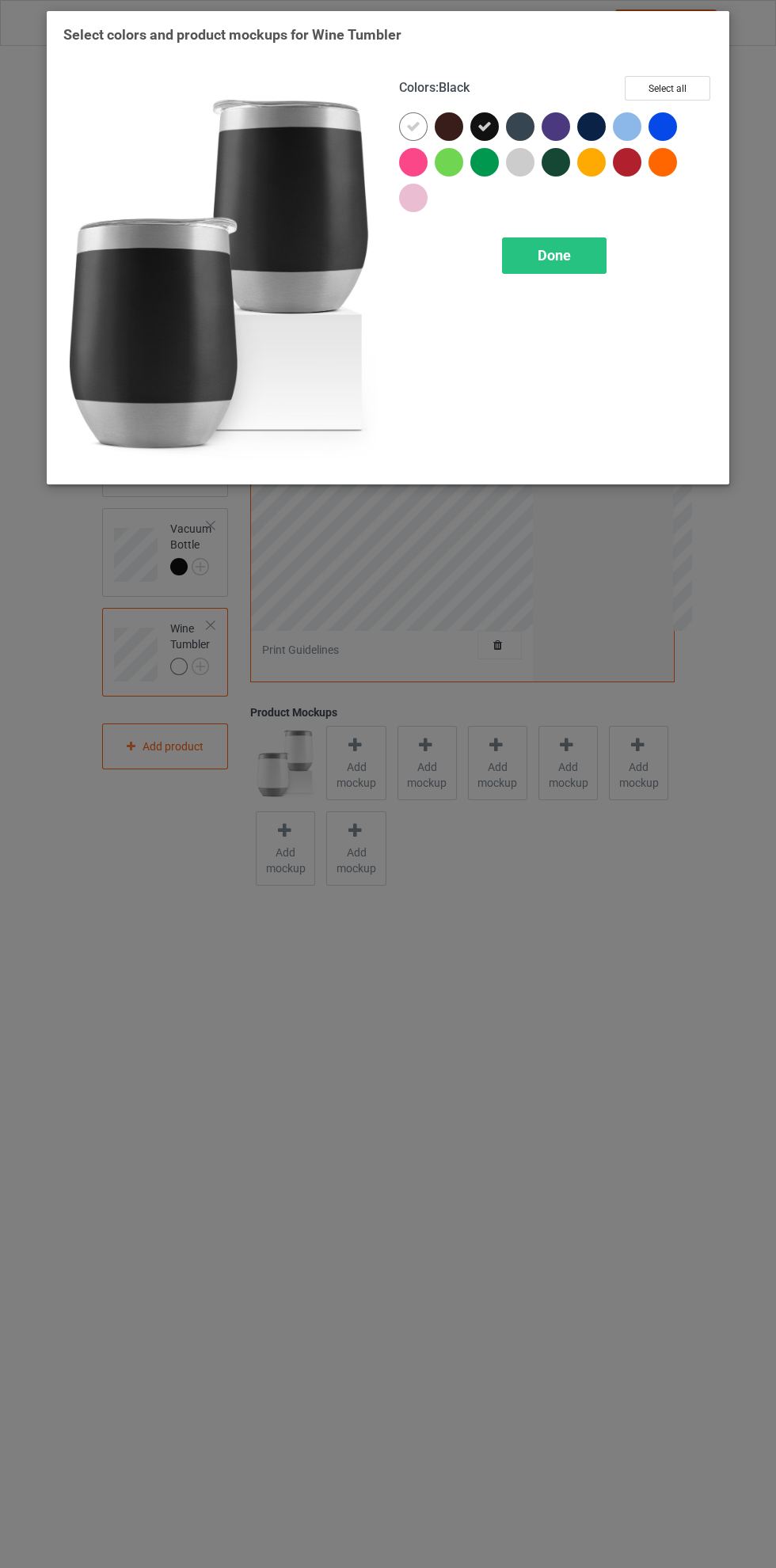
click at [411, 126] on icon at bounding box center [414, 127] width 15 height 15
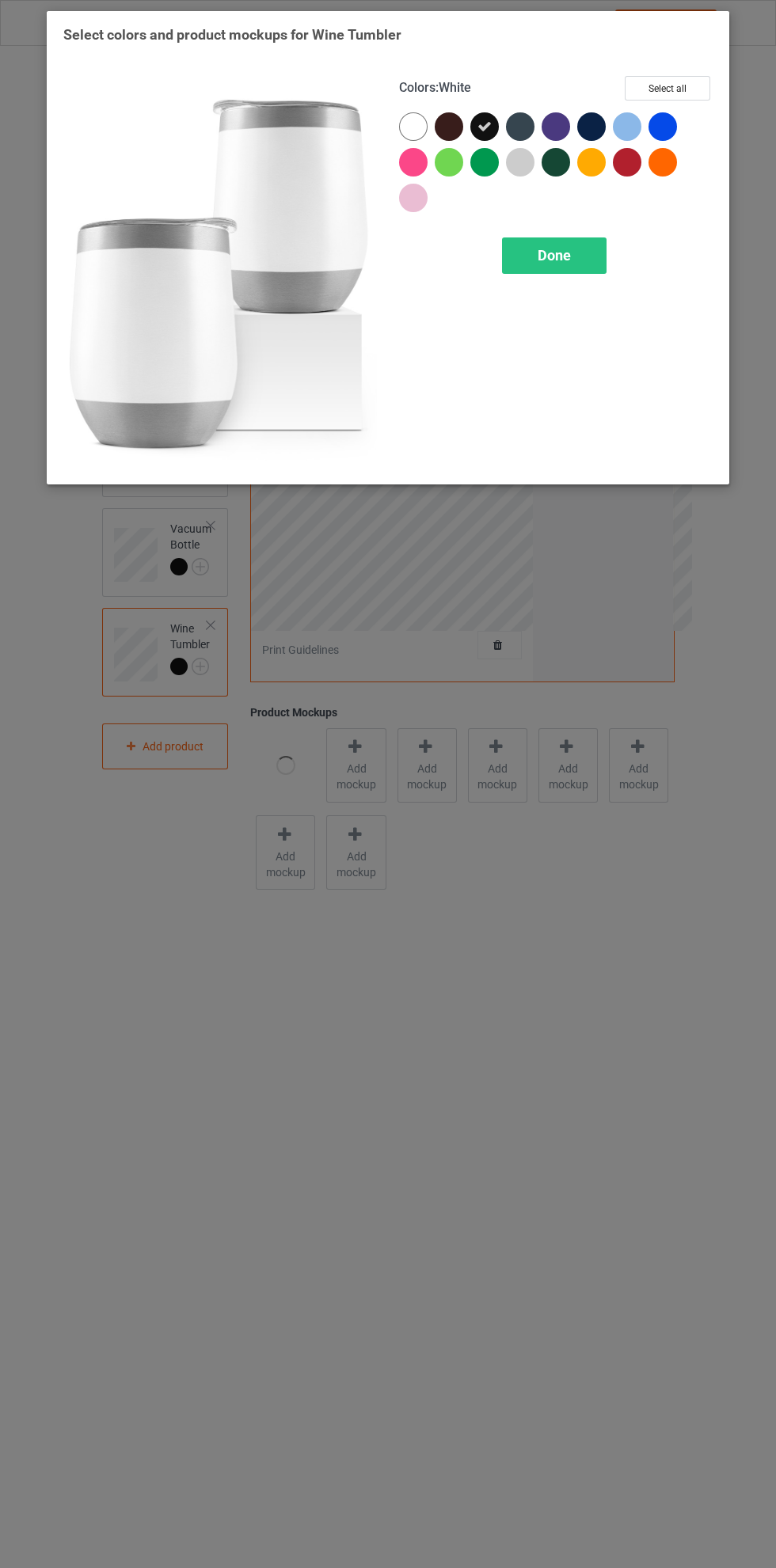
click at [555, 254] on span "Done" at bounding box center [554, 255] width 34 height 16
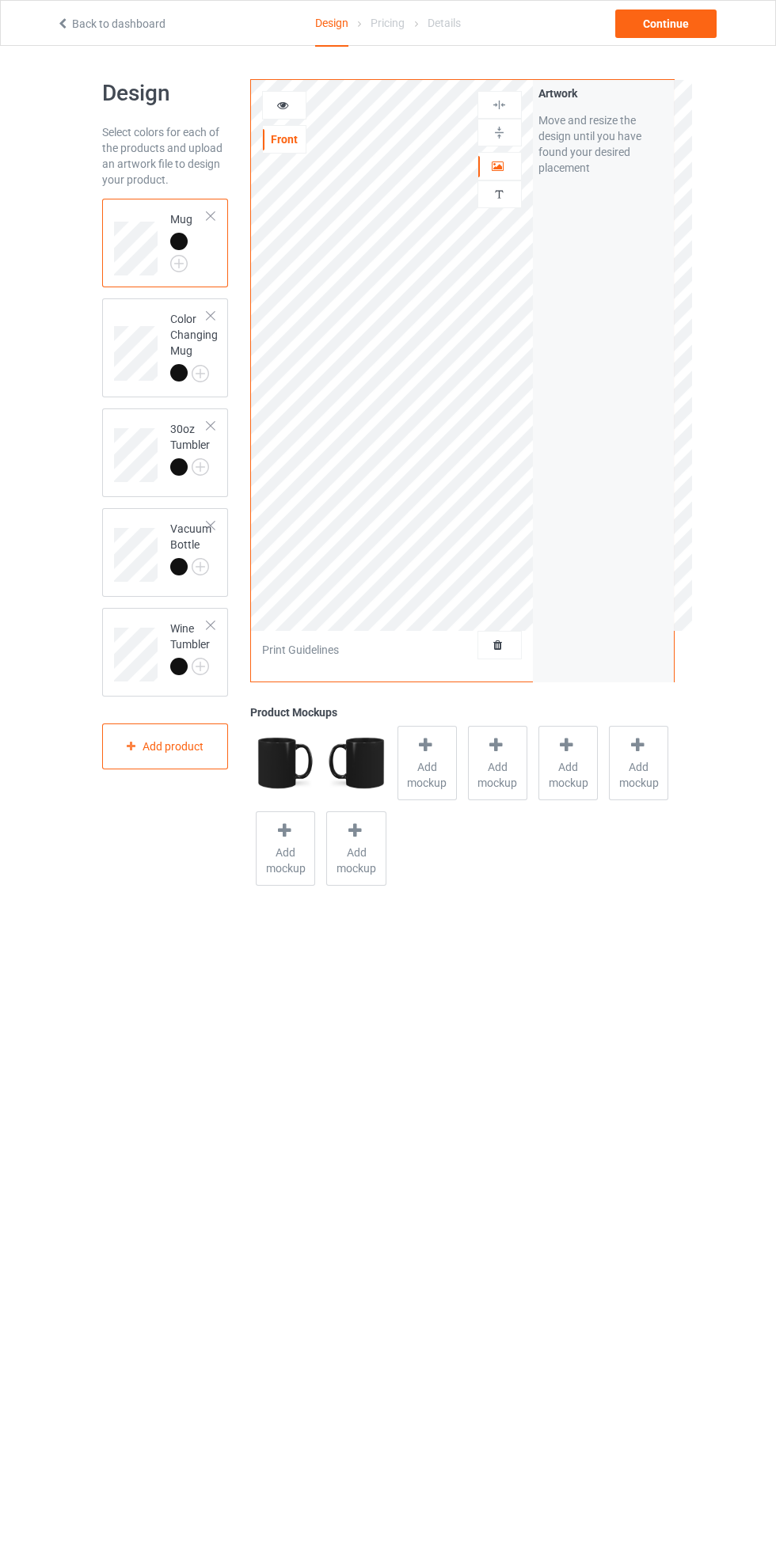
click at [282, 103] on icon at bounding box center [282, 103] width 14 height 11
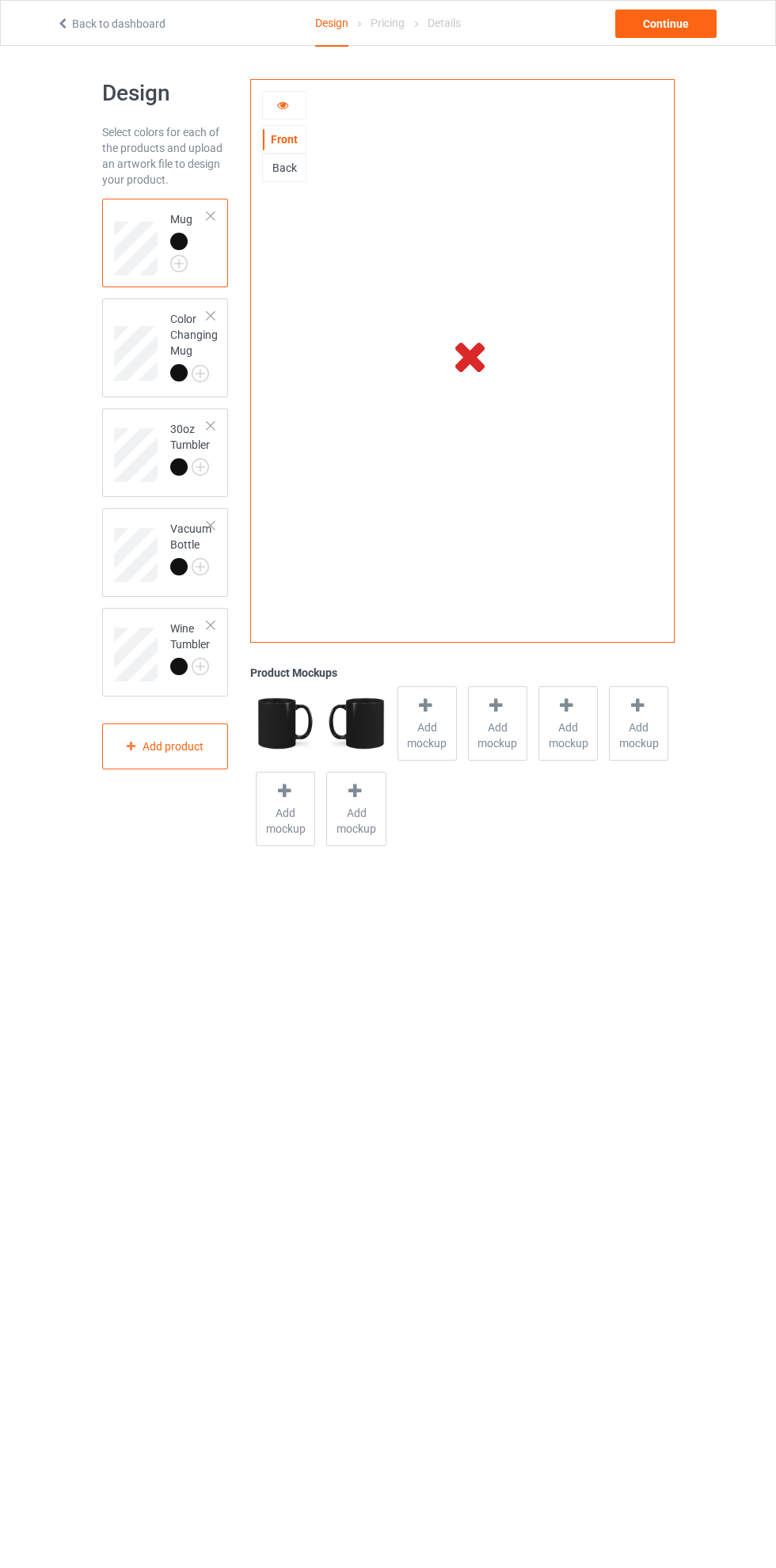
click at [282, 103] on icon at bounding box center [282, 103] width 14 height 11
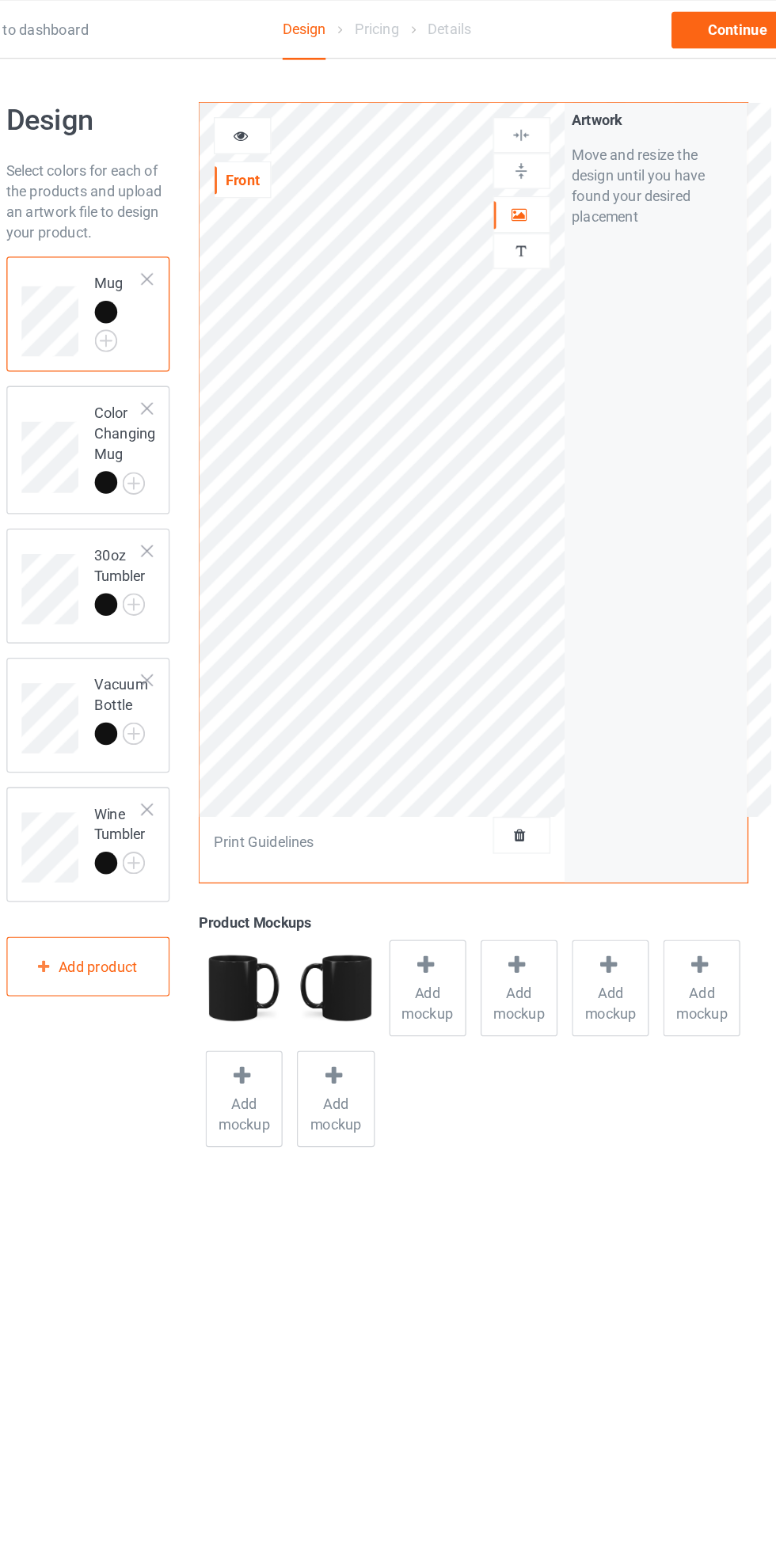
click at [496, 168] on icon at bounding box center [498, 163] width 14 height 11
click at [282, 97] on icon at bounding box center [282, 103] width 14 height 11
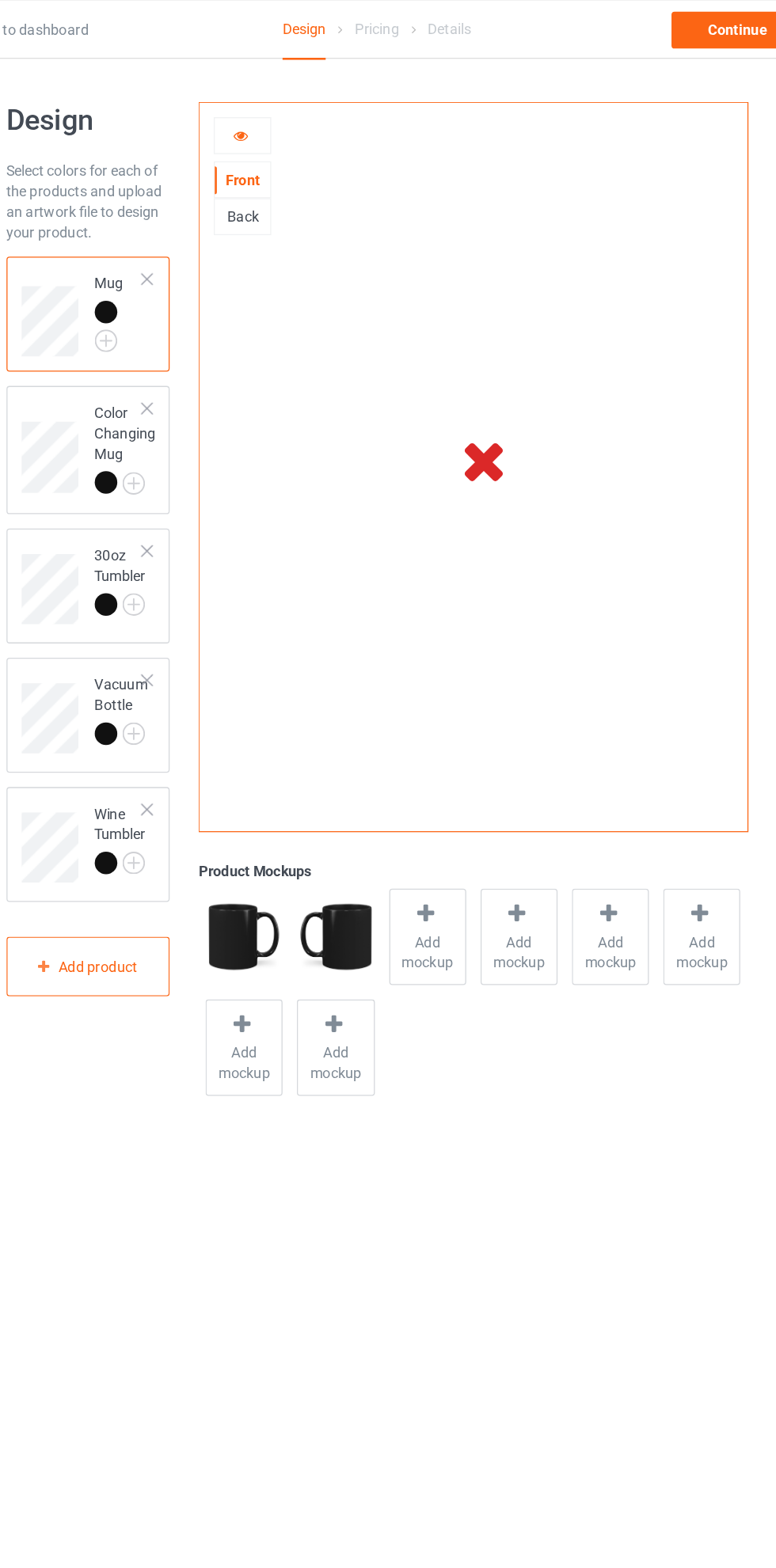
click at [295, 102] on div at bounding box center [284, 104] width 43 height 15
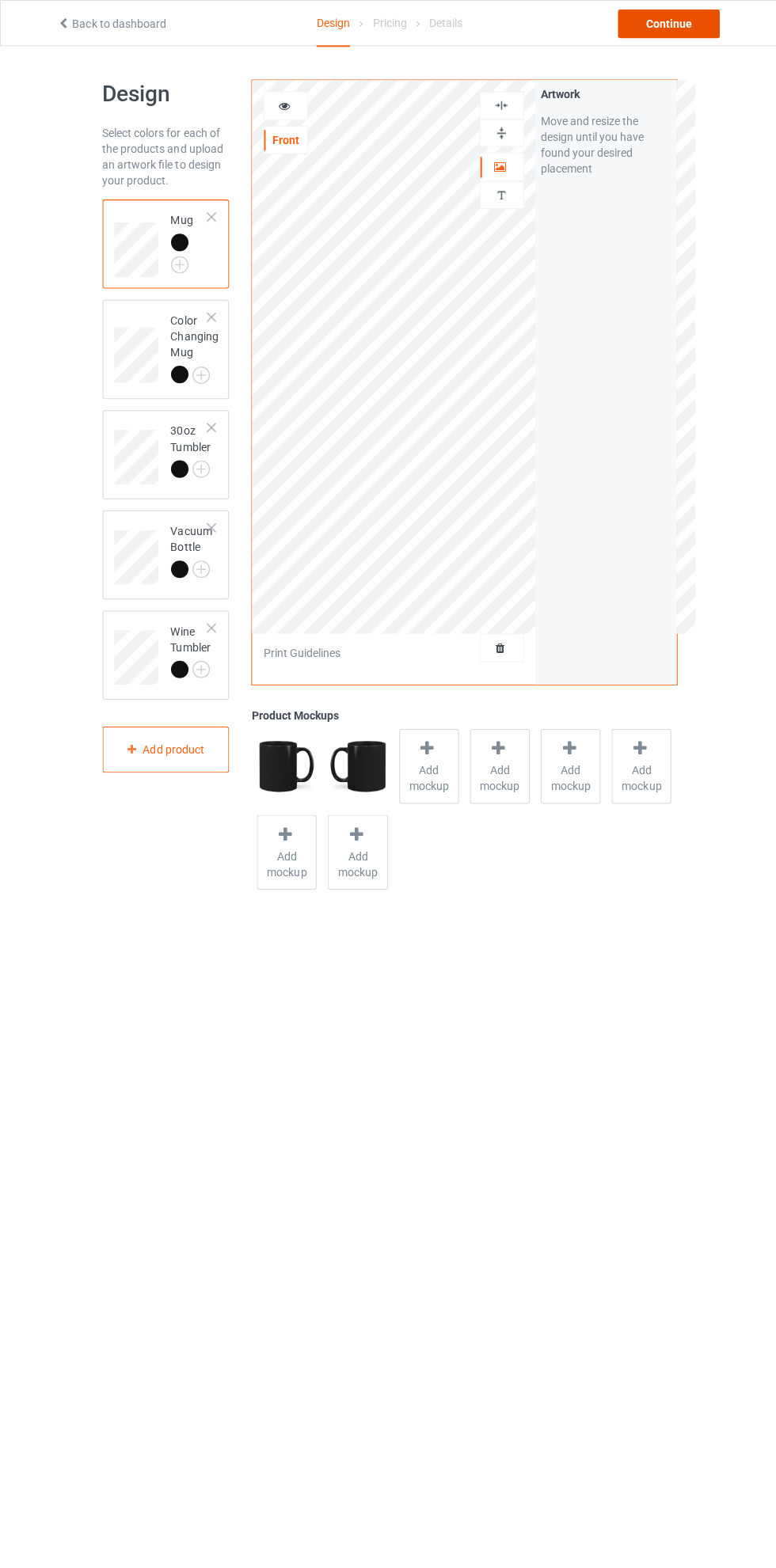
click at [673, 32] on div "Continue" at bounding box center [666, 23] width 102 height 28
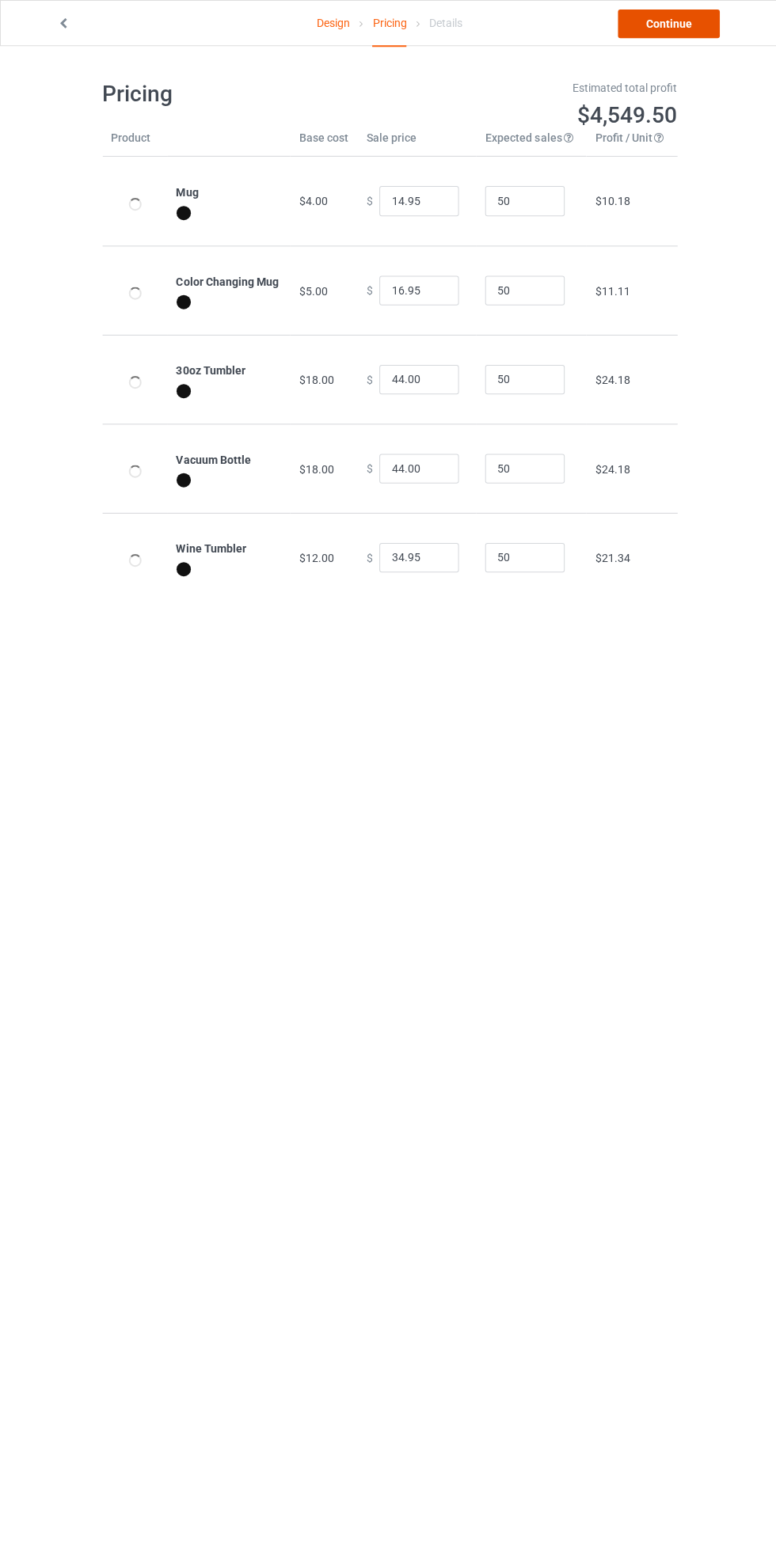
click at [682, 26] on link "Continue" at bounding box center [666, 23] width 102 height 28
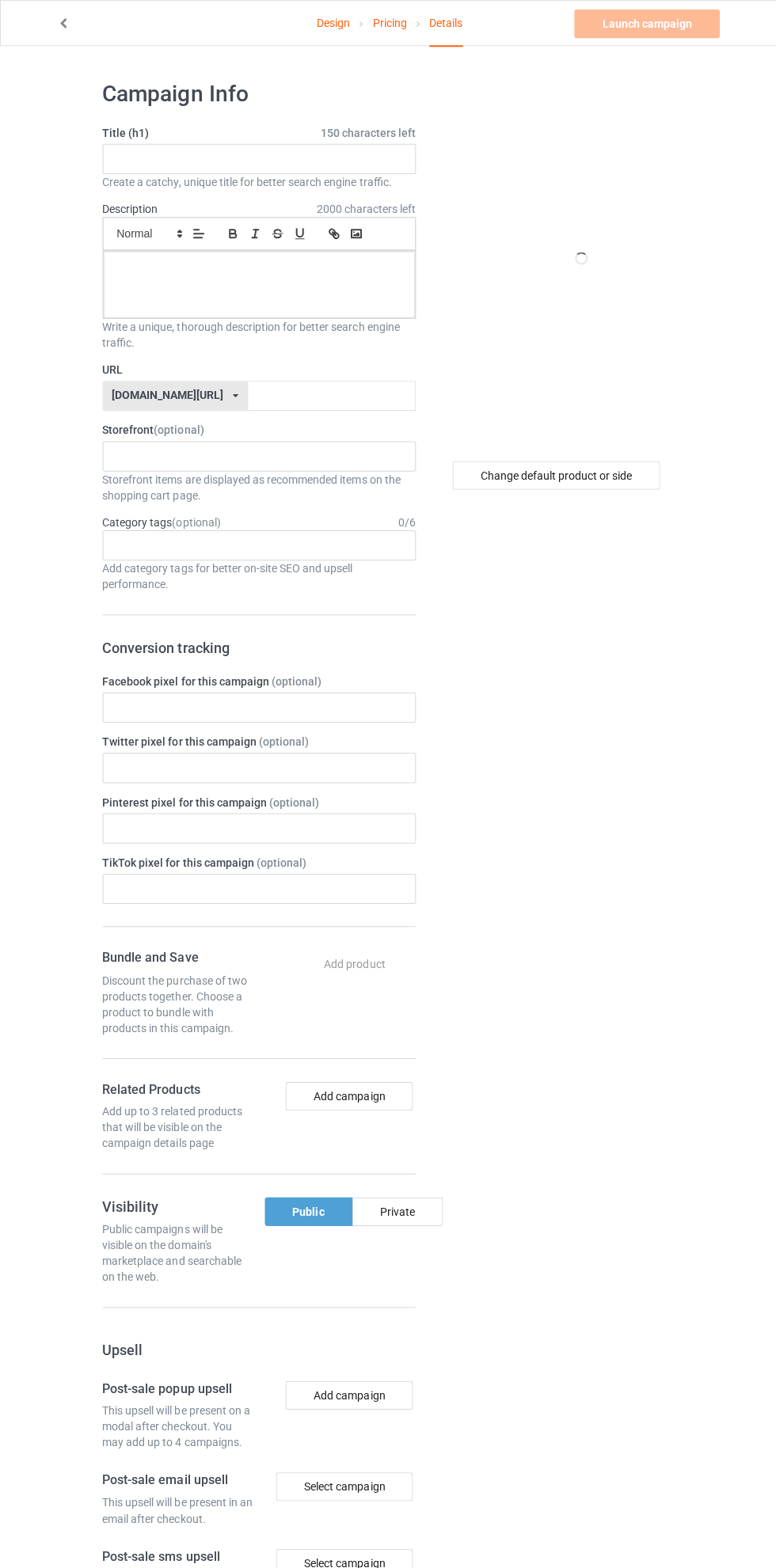
click at [334, 21] on link "Design" at bounding box center [331, 23] width 34 height 44
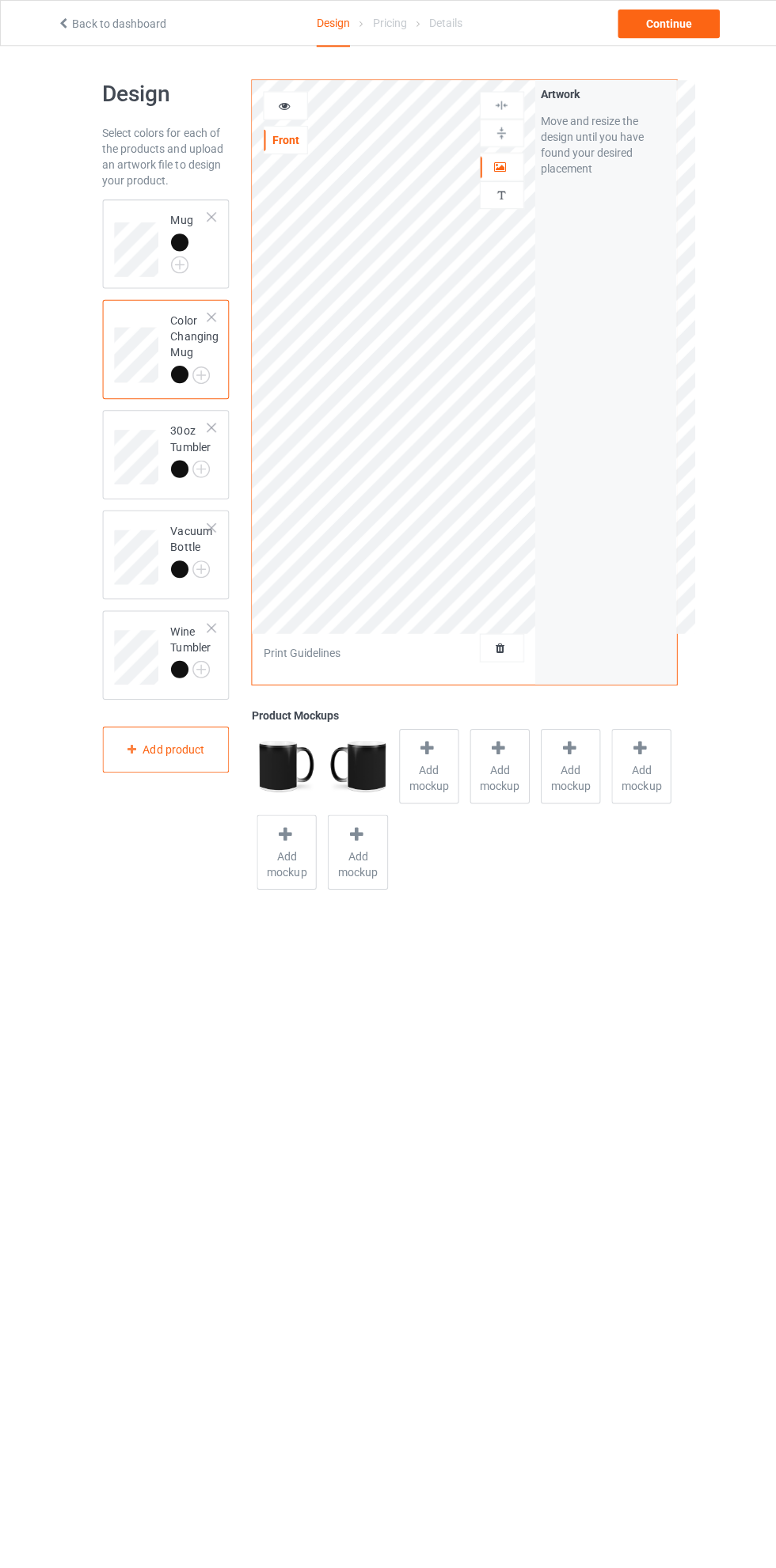
click at [291, 103] on div at bounding box center [284, 104] width 43 height 15
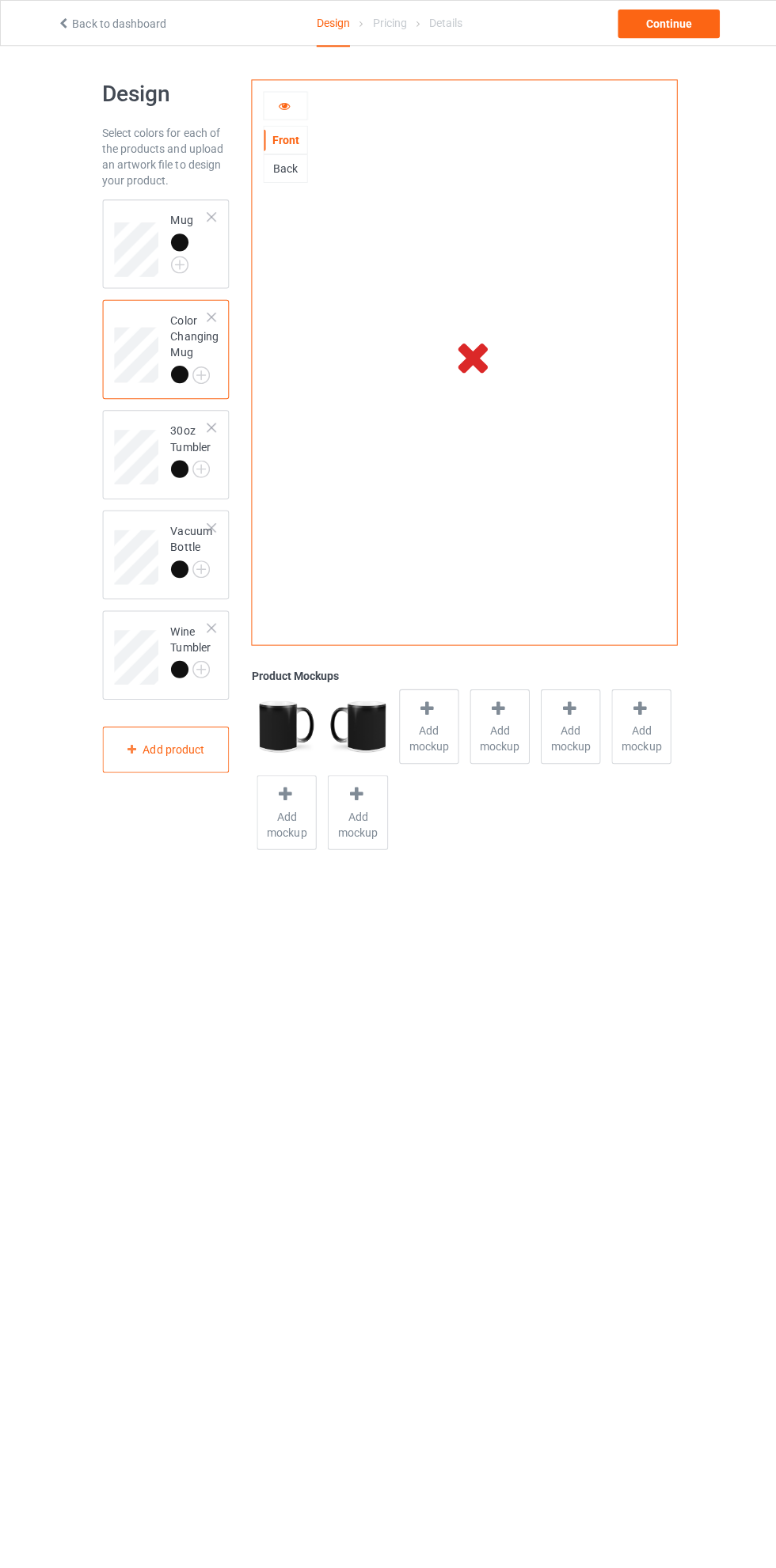
click at [282, 103] on icon at bounding box center [282, 103] width 14 height 11
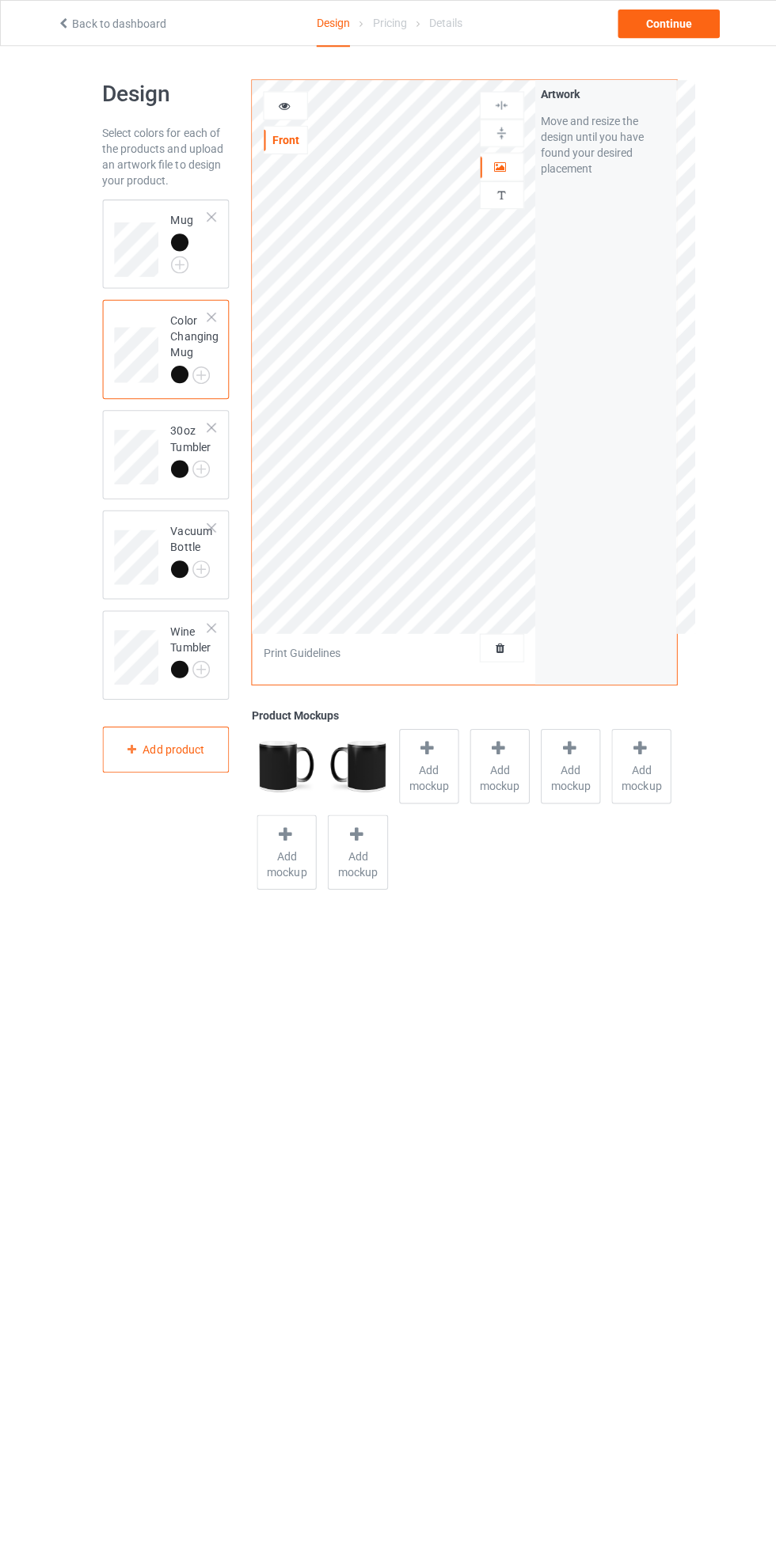
click at [152, 394] on div "Color Changing Mug" at bounding box center [166, 348] width 127 height 99
click at [290, 142] on div "Front" at bounding box center [284, 139] width 43 height 15
click at [301, 152] on div "Front" at bounding box center [284, 139] width 44 height 28
click at [301, 152] on div "Front" at bounding box center [284, 139] width 44 height 28
click at [301, 131] on div "Front" at bounding box center [284, 139] width 44 height 28
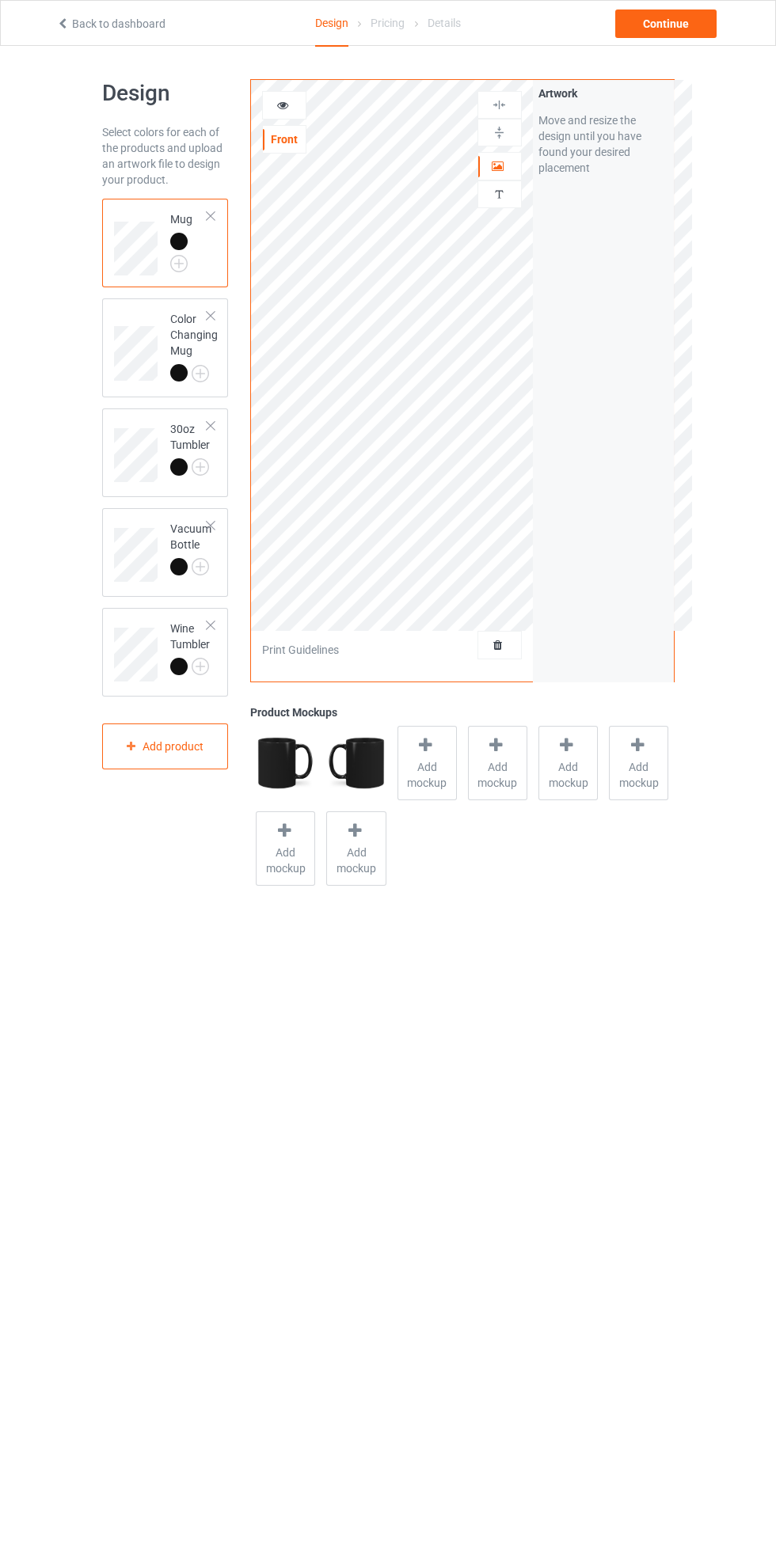
click at [294, 143] on div "Front" at bounding box center [284, 139] width 43 height 15
click at [288, 140] on div "Front" at bounding box center [284, 139] width 43 height 15
click at [282, 103] on icon at bounding box center [282, 103] width 14 height 11
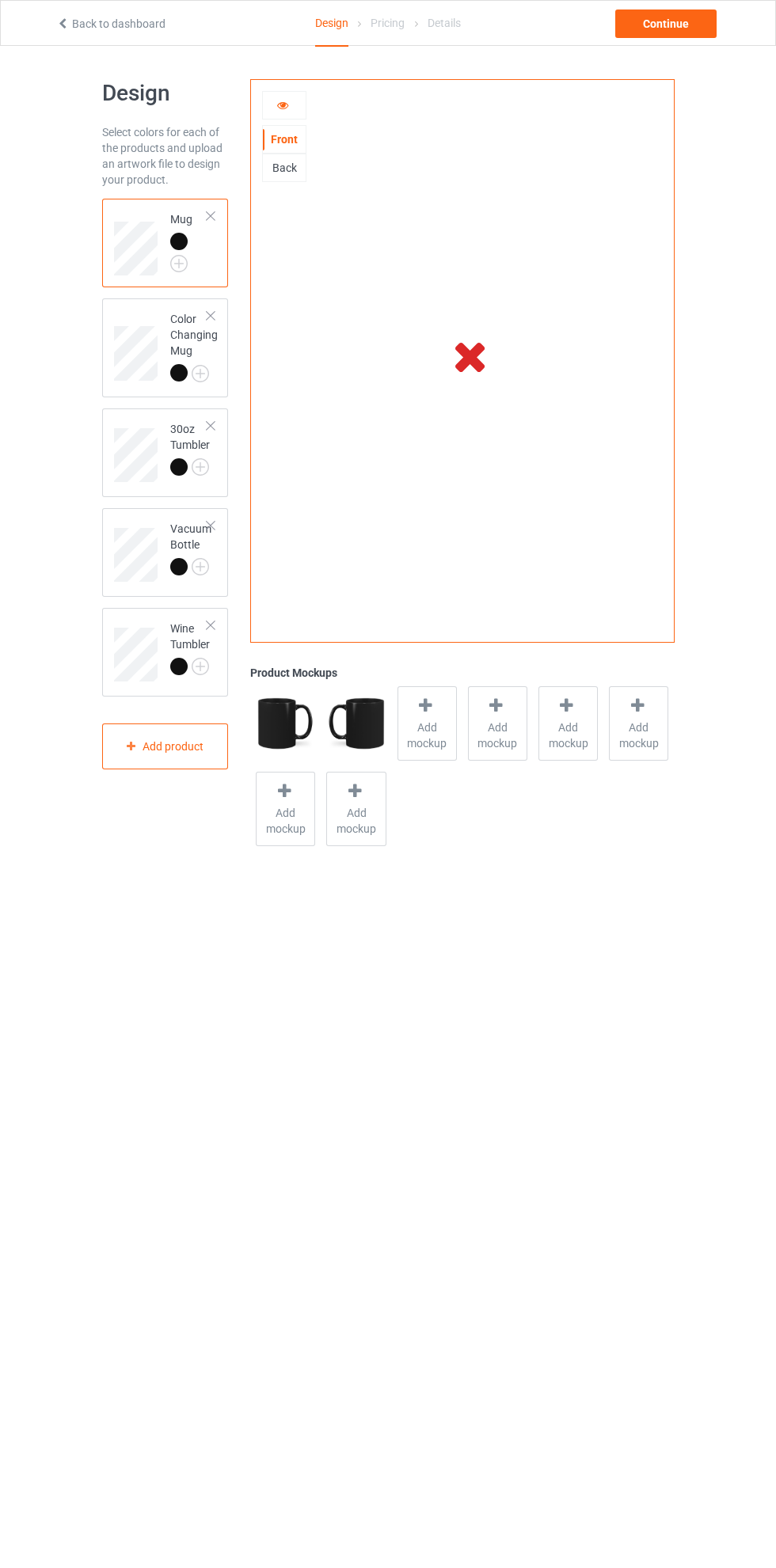
click at [282, 103] on icon at bounding box center [282, 103] width 14 height 11
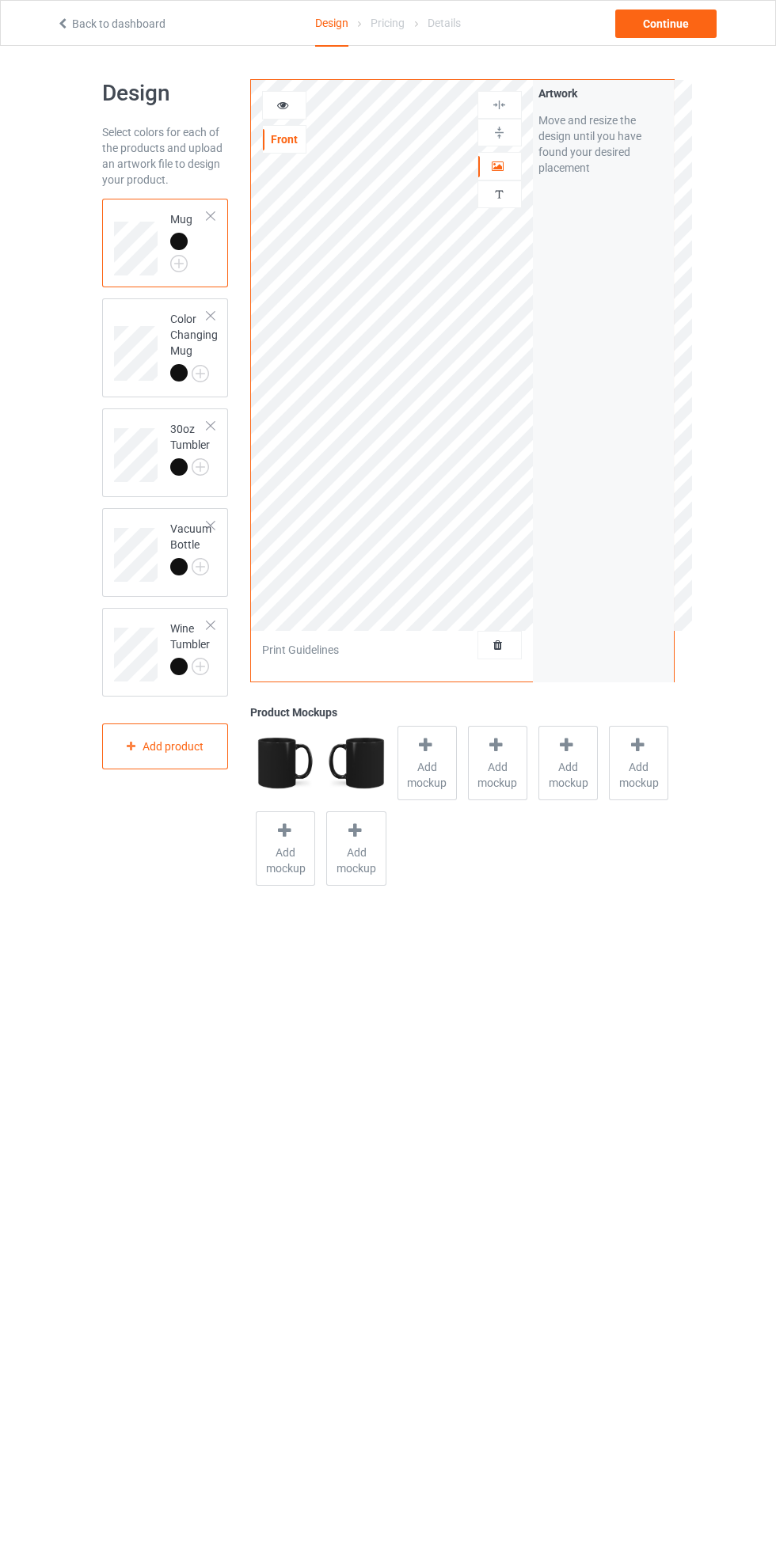
click at [506, 167] on div at bounding box center [499, 165] width 43 height 15
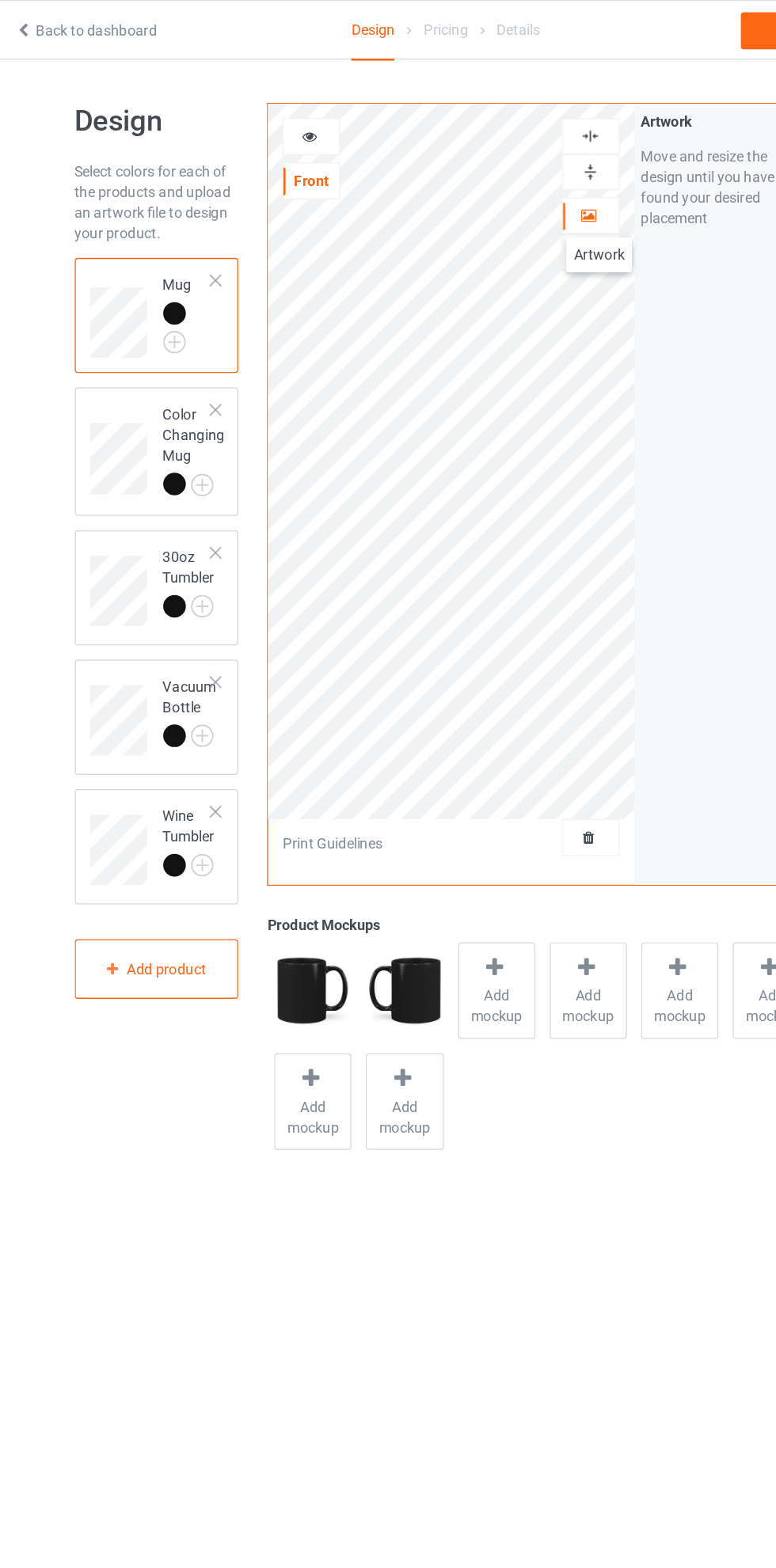
click at [297, 147] on div "Front" at bounding box center [284, 139] width 43 height 15
click at [285, 136] on div "Front" at bounding box center [284, 139] width 43 height 15
click at [301, 143] on div "Front" at bounding box center [284, 139] width 43 height 15
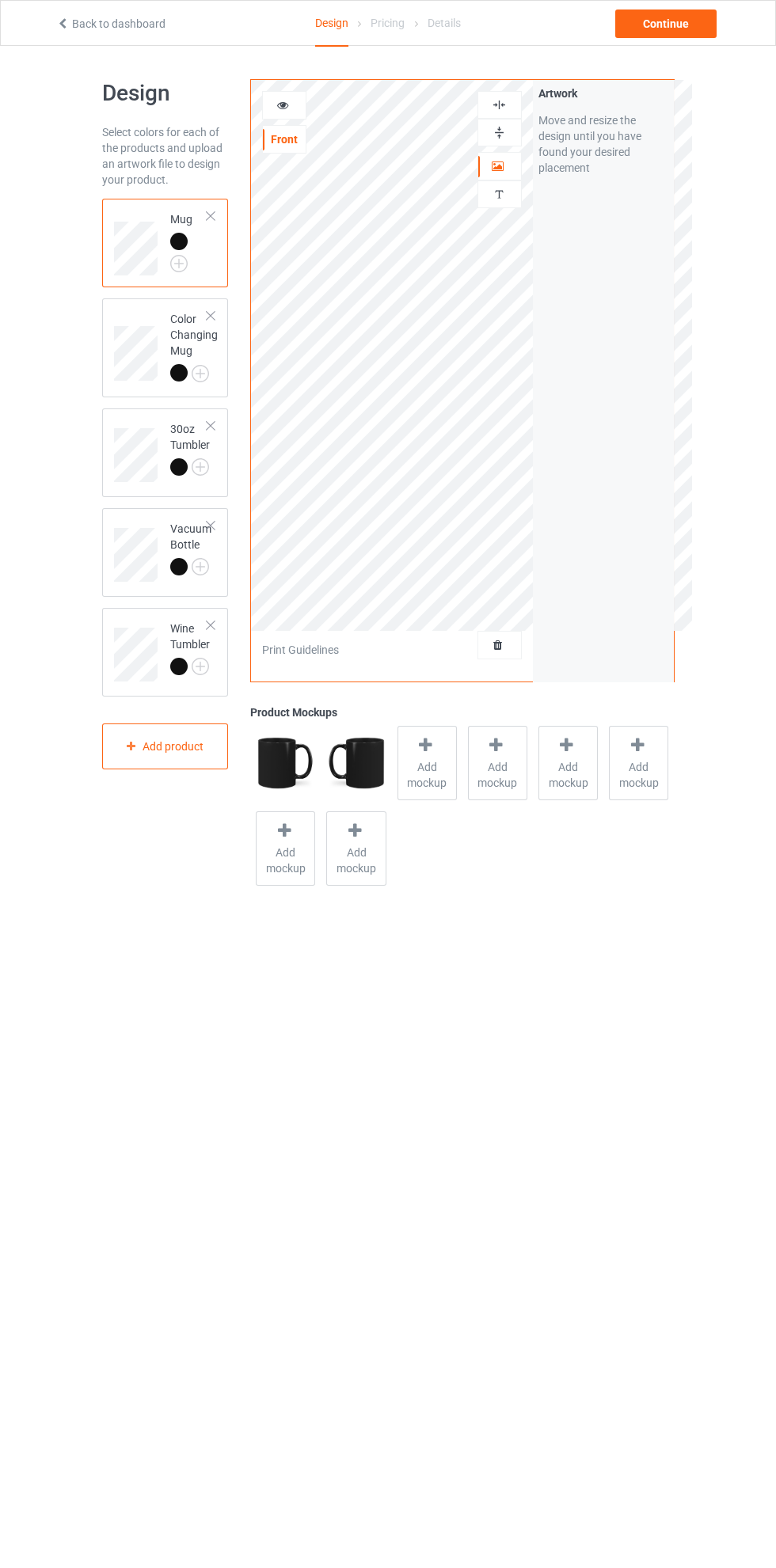
scroll to position [1, 0]
click at [675, 22] on div "Continue" at bounding box center [666, 23] width 102 height 28
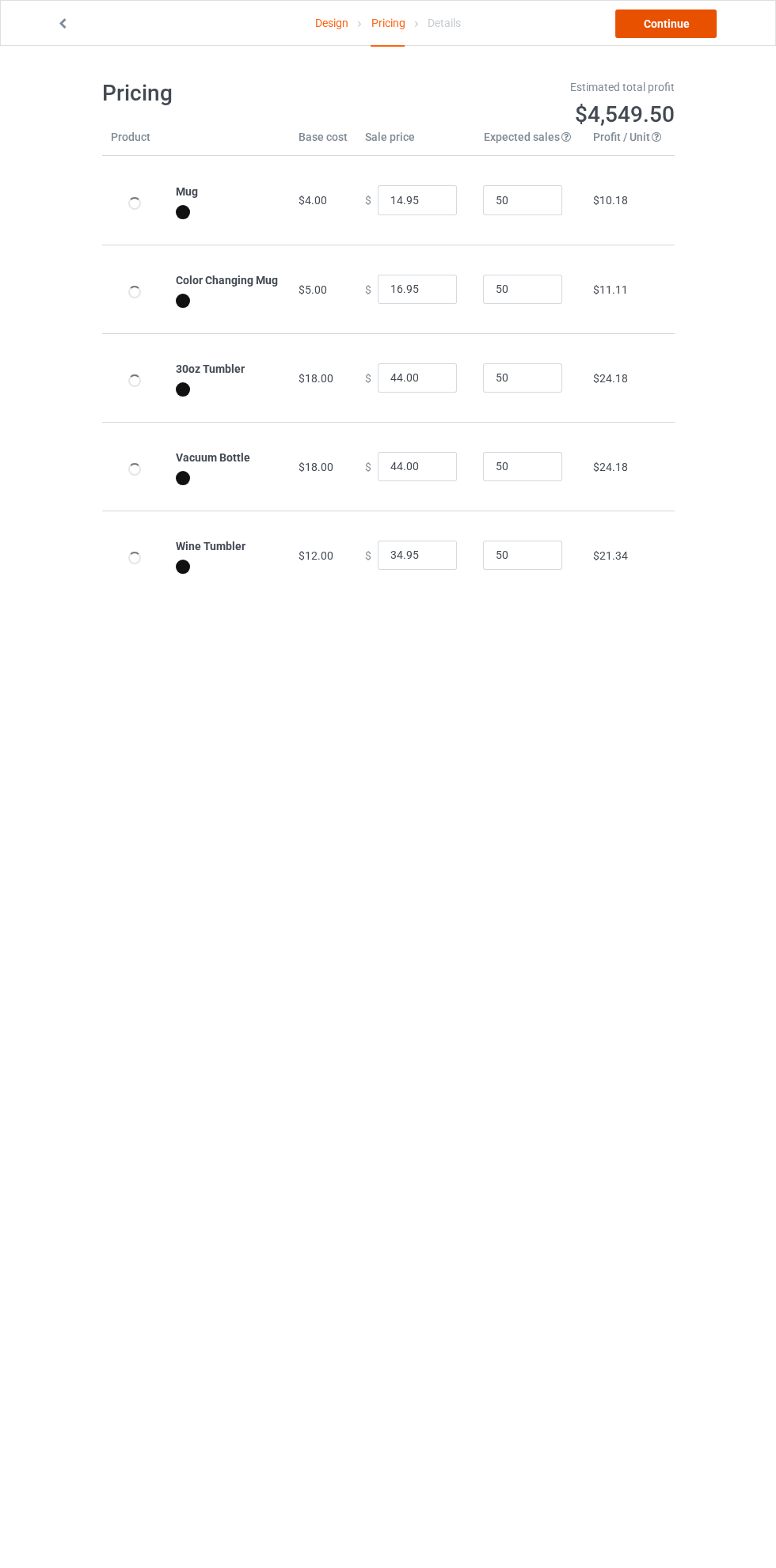
click at [675, 23] on link "Continue" at bounding box center [666, 23] width 102 height 28
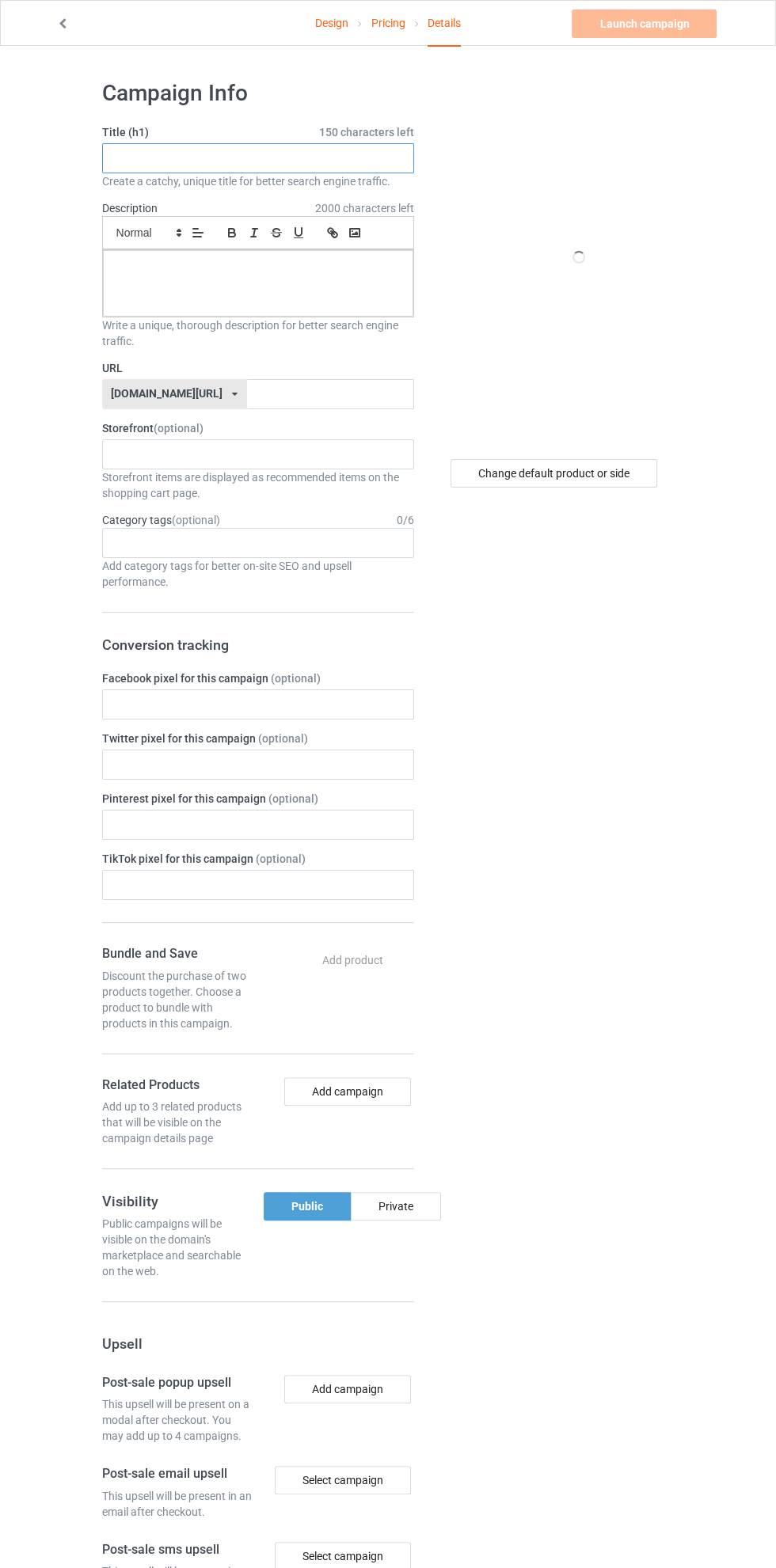
click at [276, 152] on input "text" at bounding box center [259, 158] width 312 height 30
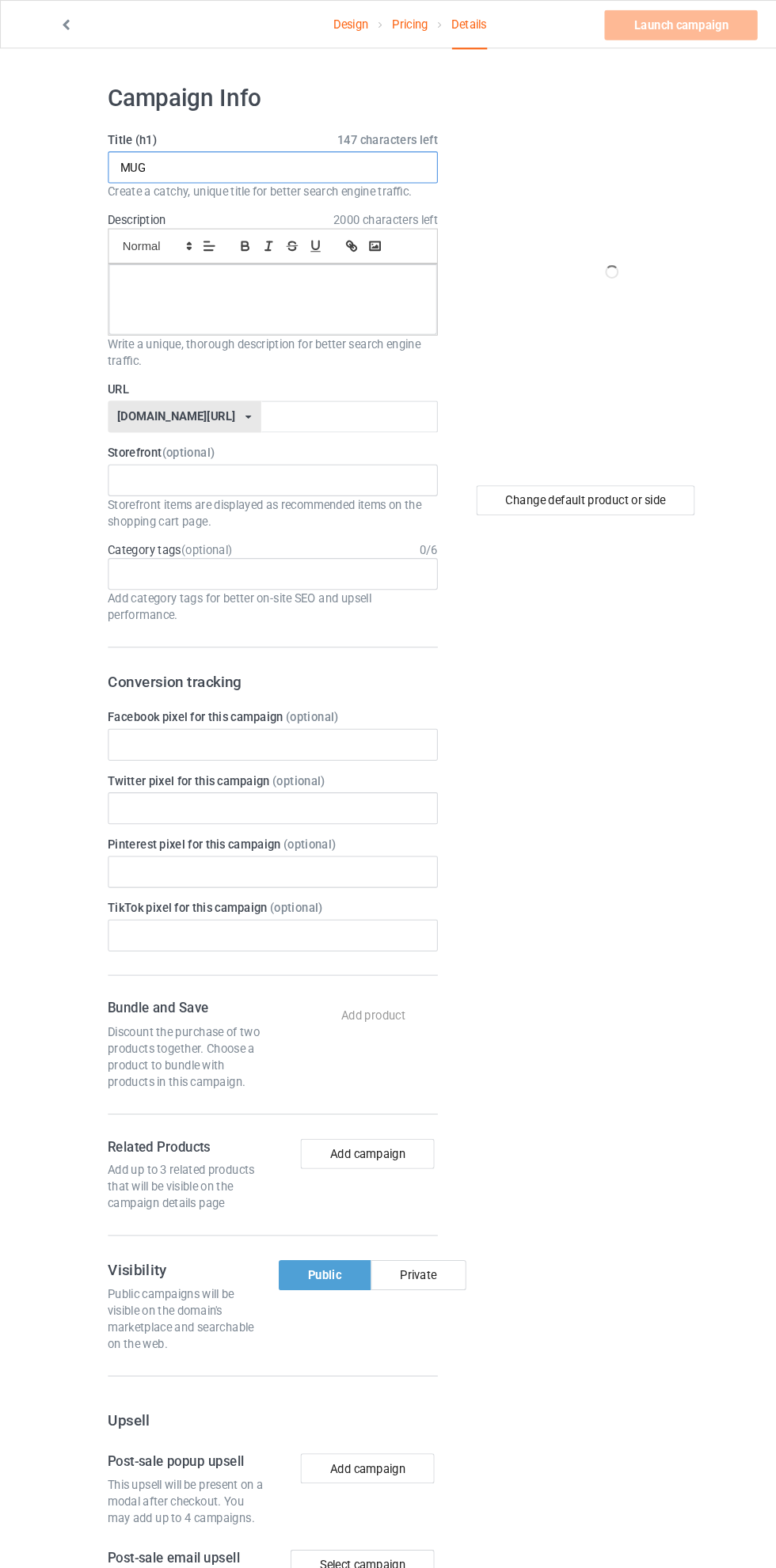
type input "MUG"
click at [281, 280] on div at bounding box center [258, 283] width 310 height 66
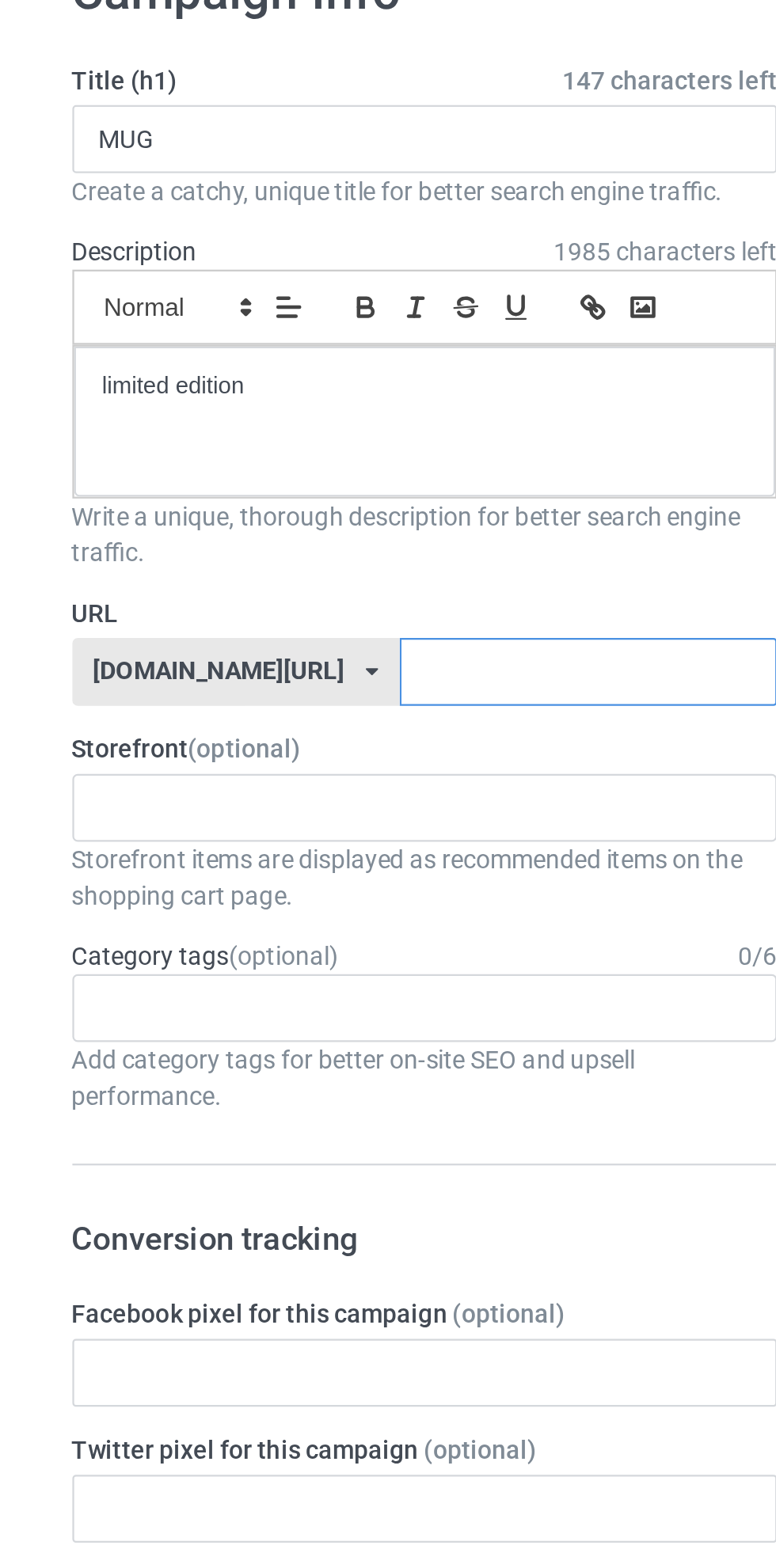
click at [302, 389] on input "text" at bounding box center [330, 394] width 167 height 30
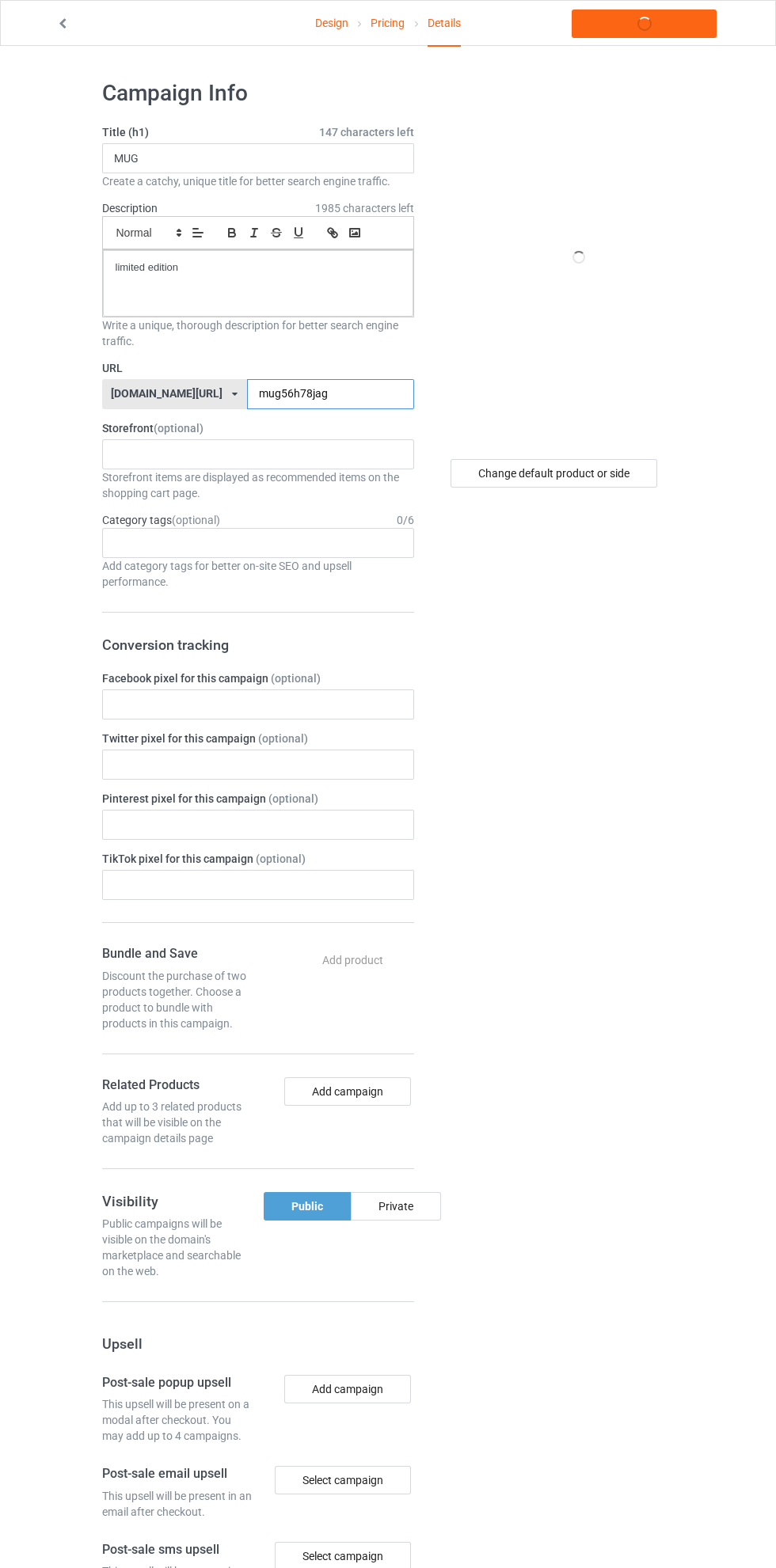
type input "mug56h78jagu"
click at [656, 23] on link "Launch campaign" at bounding box center [644, 23] width 145 height 28
